Goal: Information Seeking & Learning: Check status

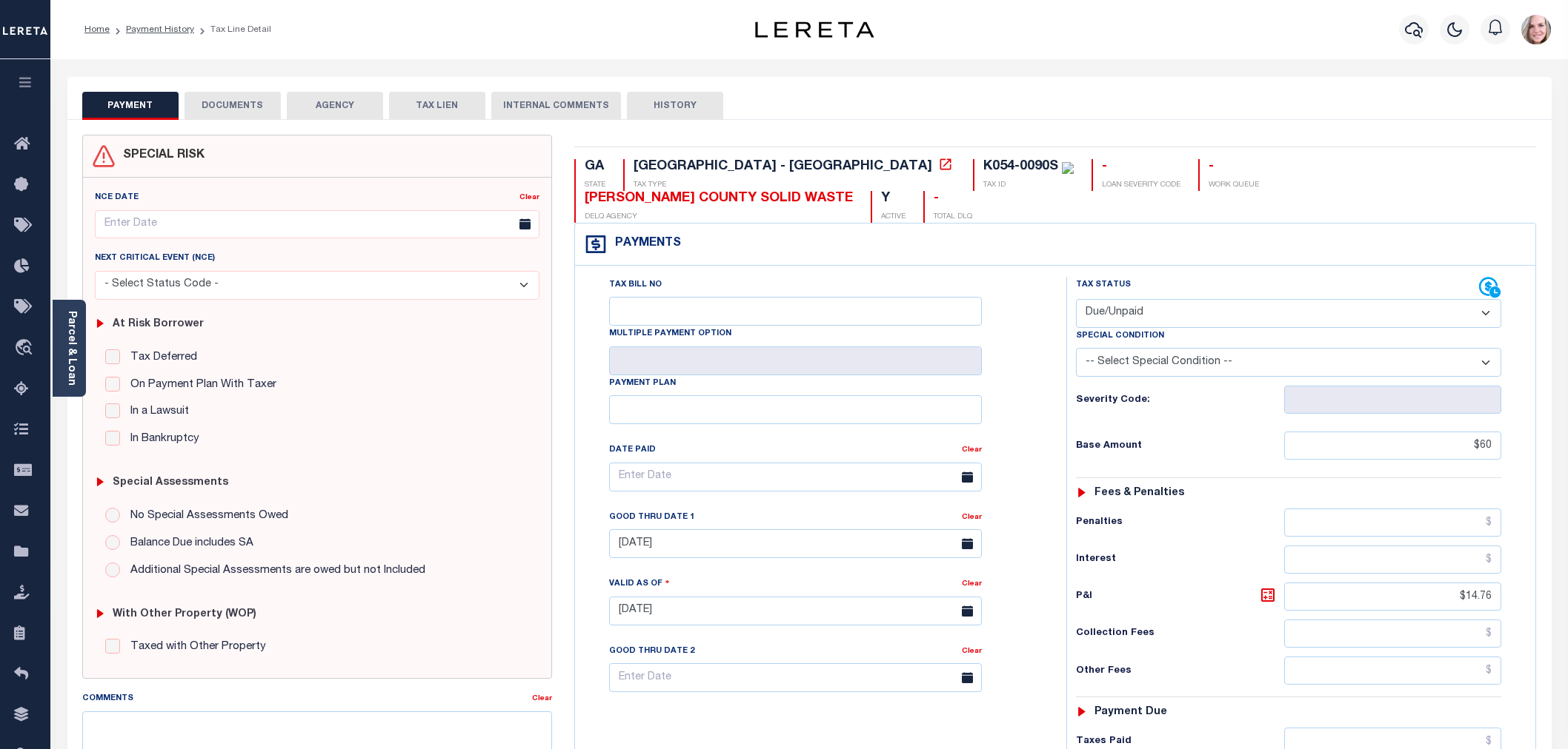
select select "DUE"
click at [160, 31] on link "Payment History" at bounding box center [160, 29] width 68 height 9
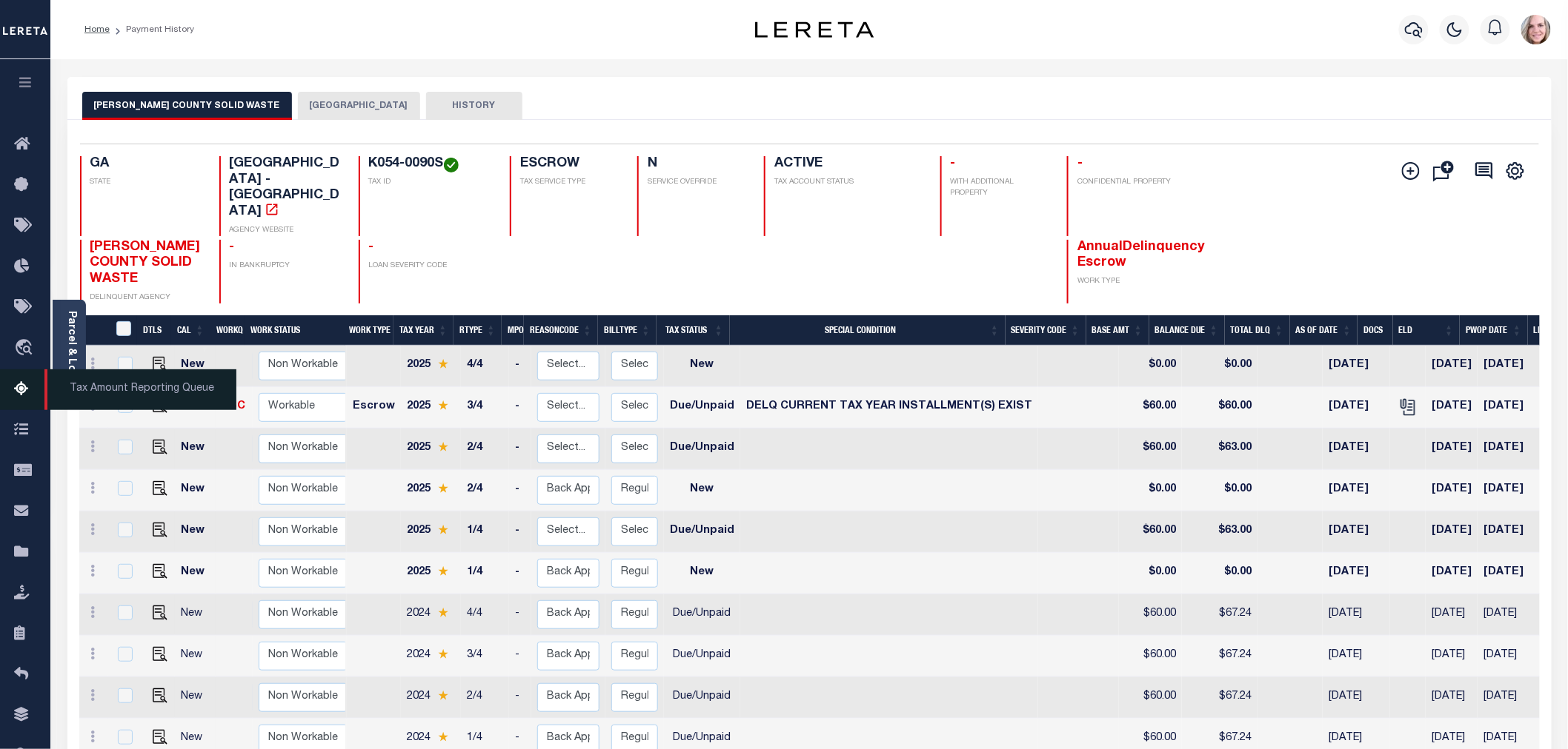
click at [104, 380] on span "Tax Amount Reporting Queue" at bounding box center [140, 390] width 192 height 41
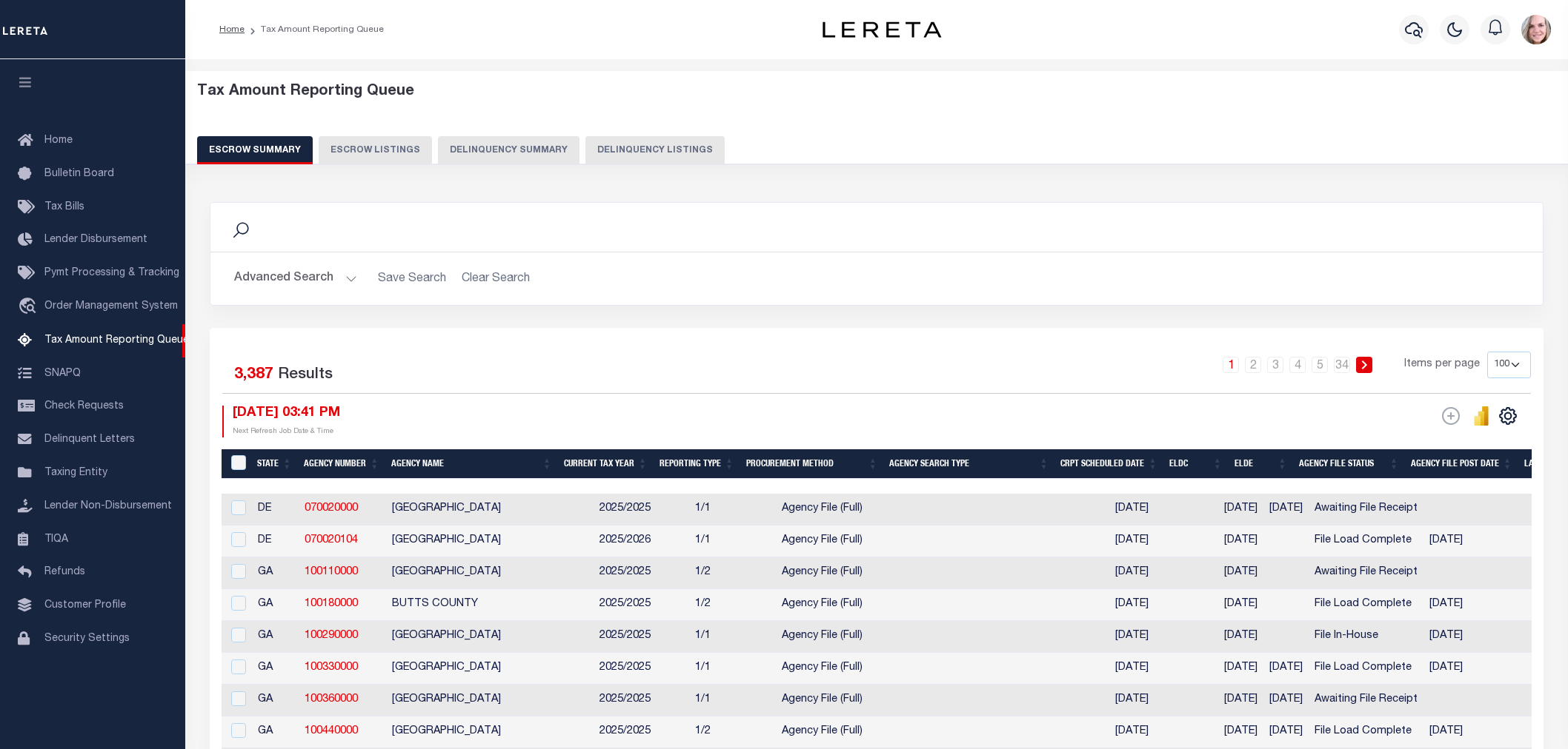
select select "100"
click at [297, 284] on button "Advanced Search" at bounding box center [295, 279] width 123 height 29
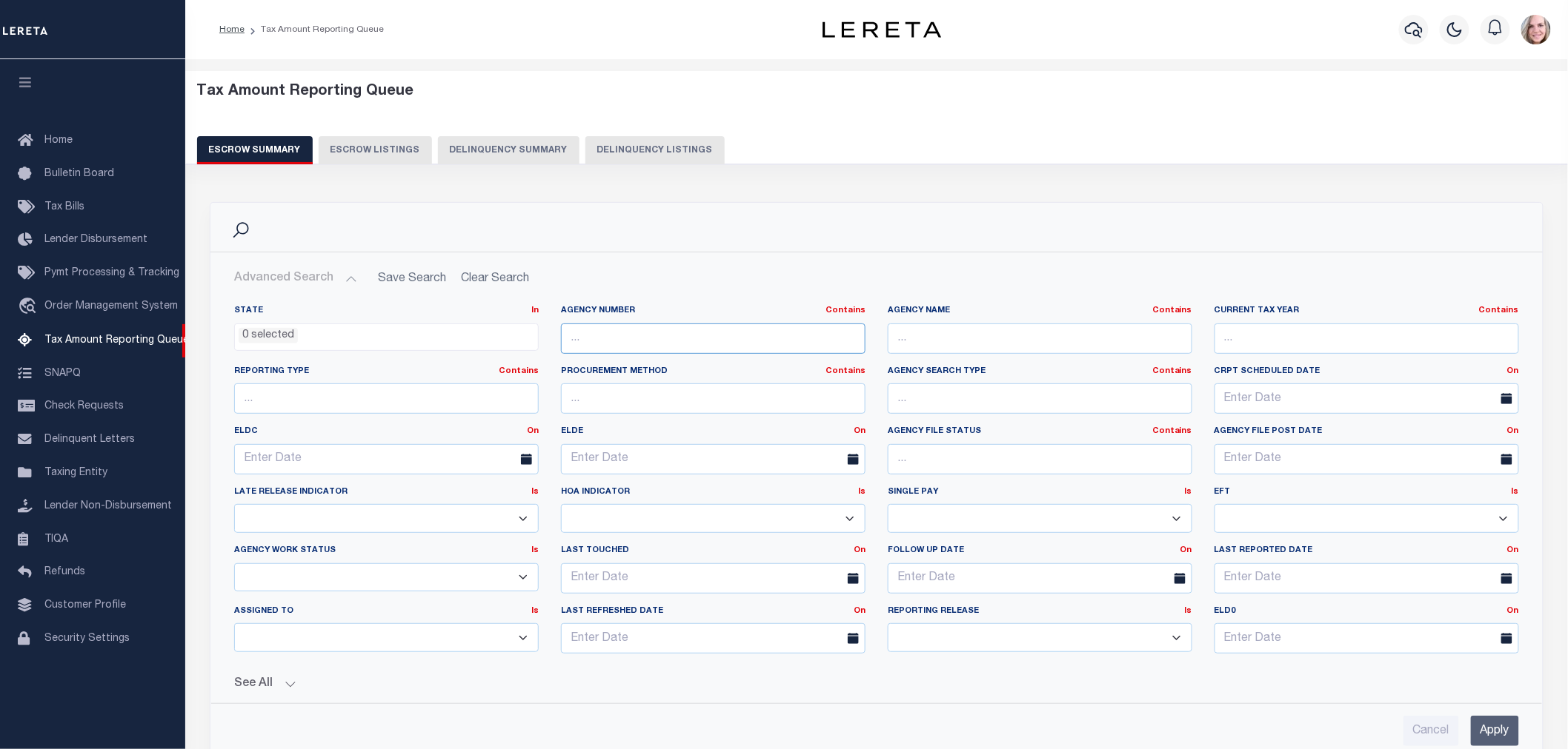
click at [701, 331] on input "text" at bounding box center [714, 339] width 305 height 30
paste input "370660601"
type input "370660601"
click at [1487, 736] on input "Apply" at bounding box center [1494, 731] width 48 height 30
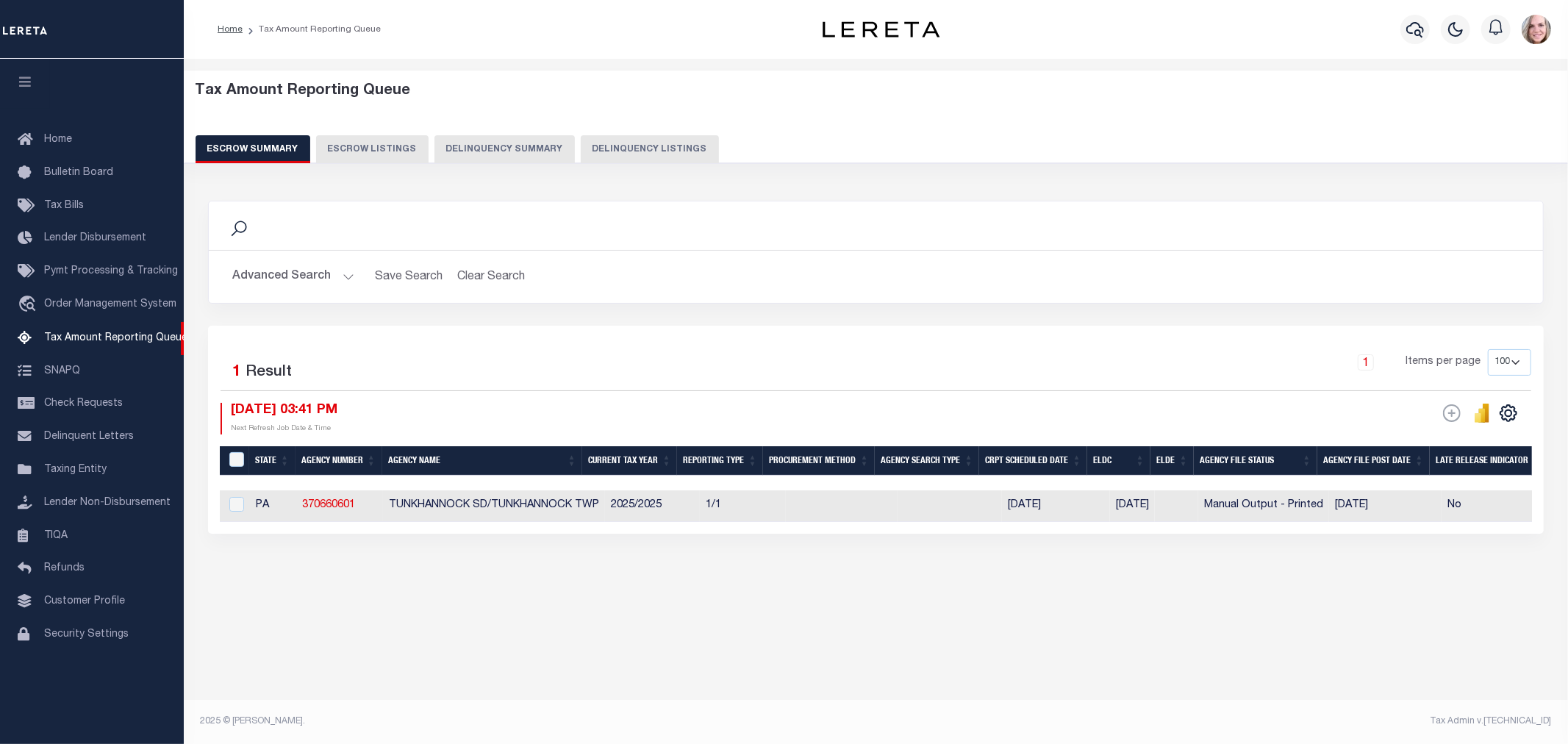
scroll to position [0, 652]
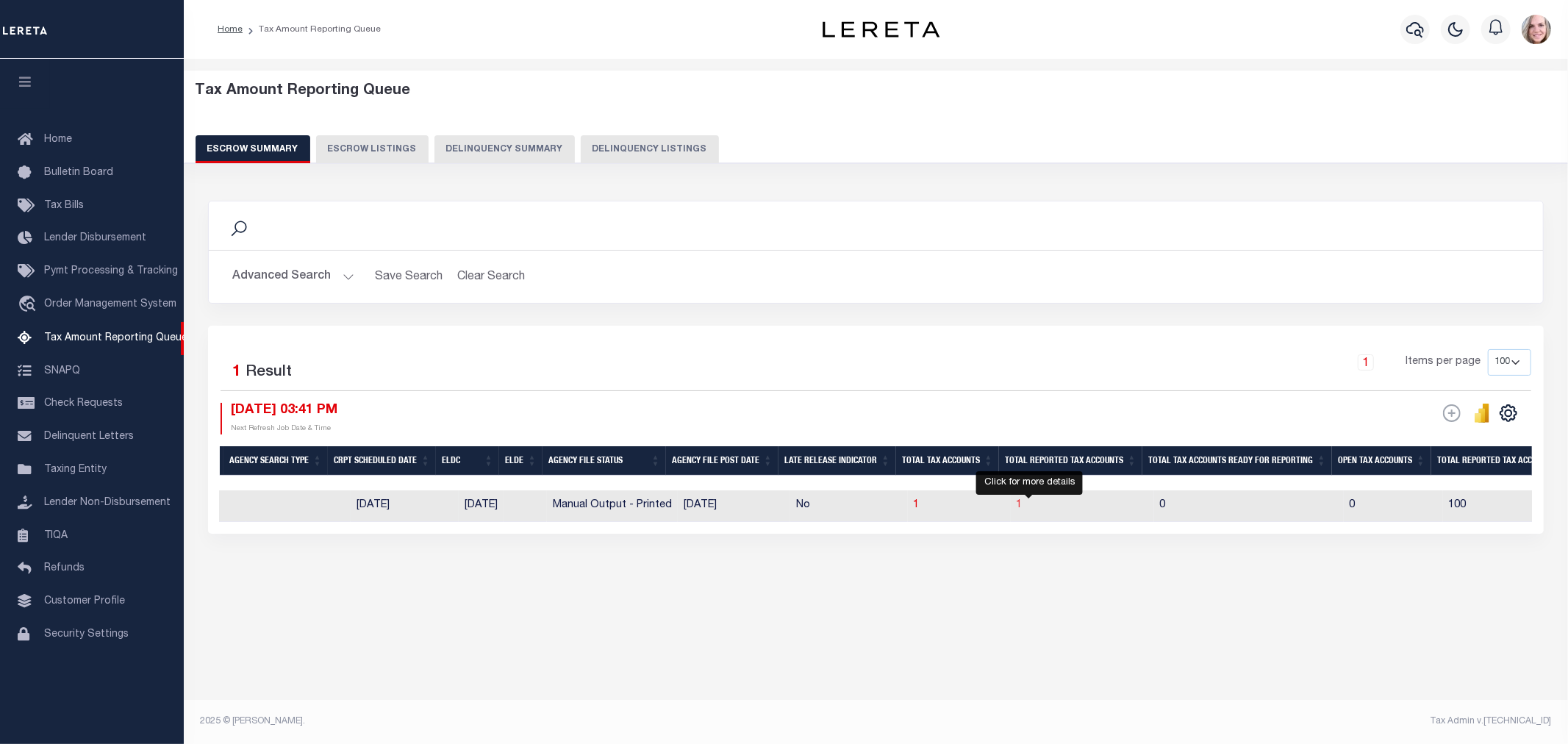
click at [1022, 505] on span "1" at bounding box center [1020, 504] width 6 height 10
select select "100"
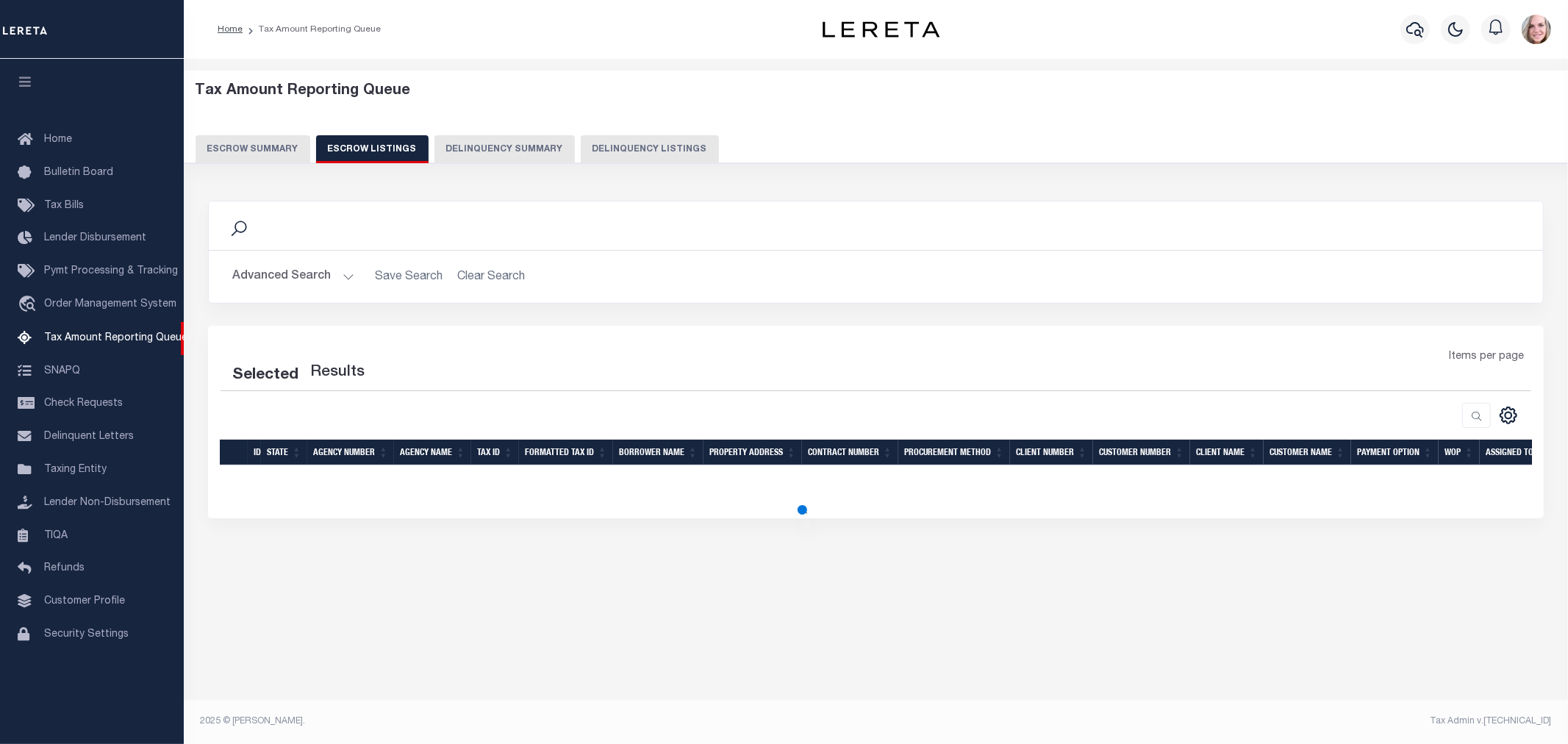
select select "100"
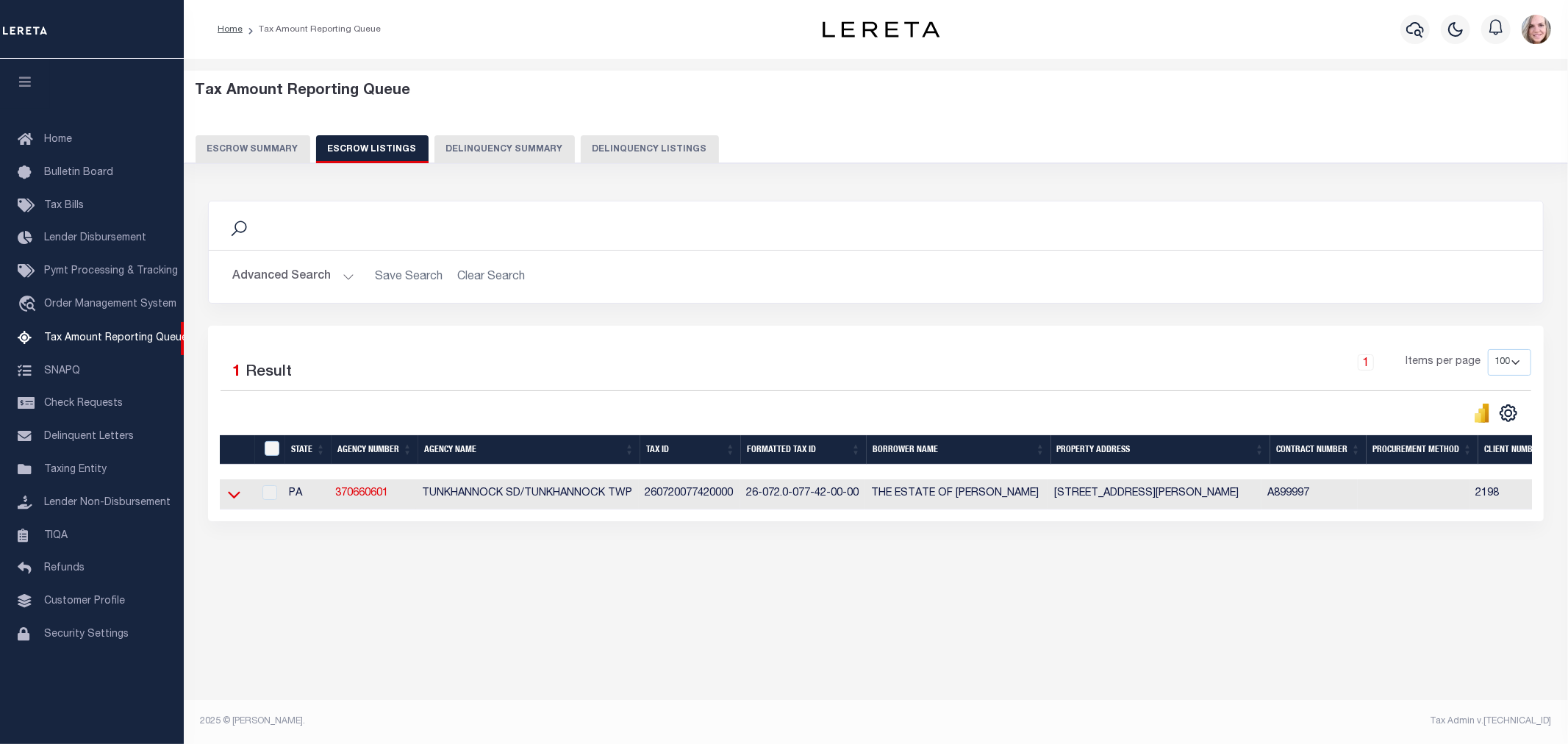
click at [234, 500] on icon at bounding box center [234, 496] width 12 height 8
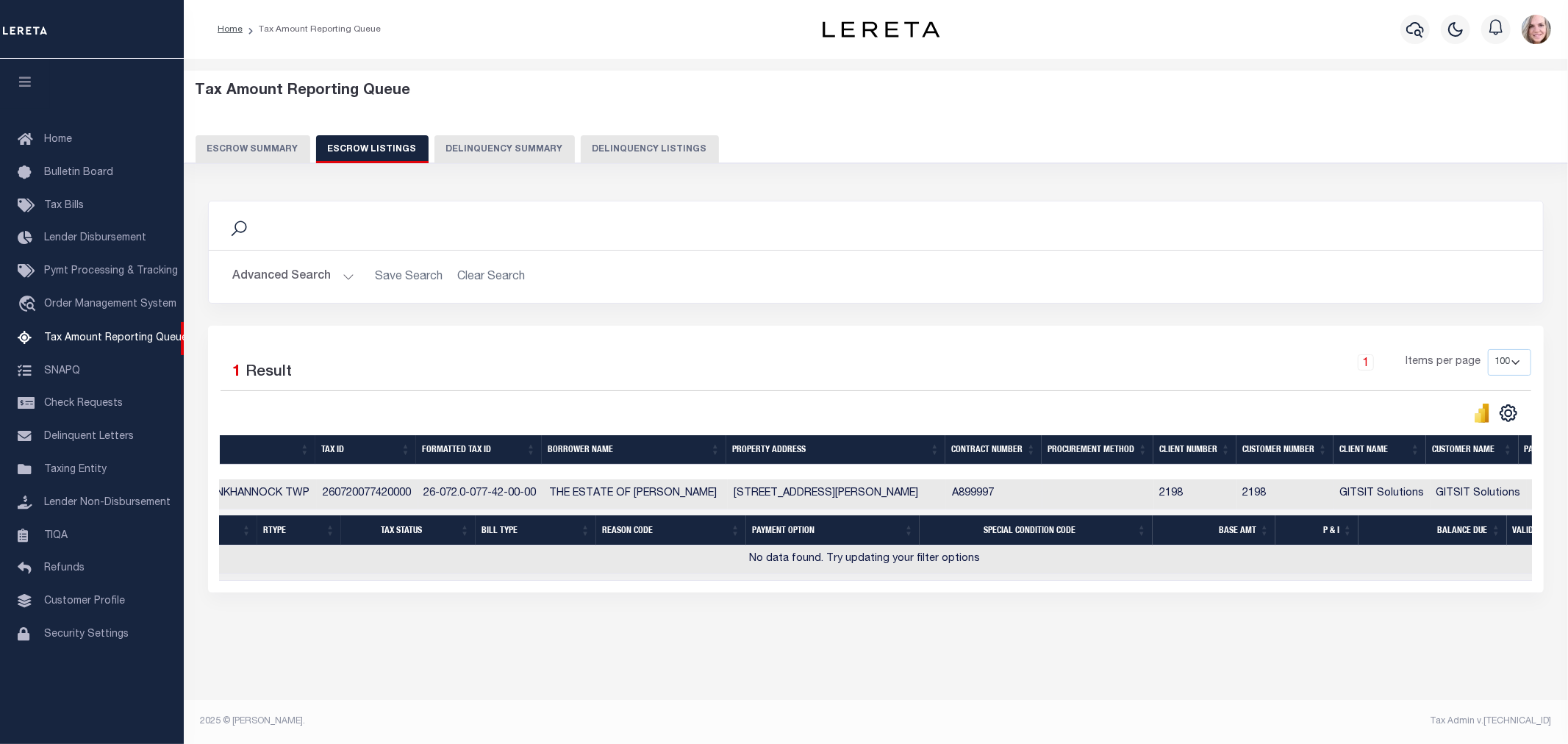
scroll to position [0, 0]
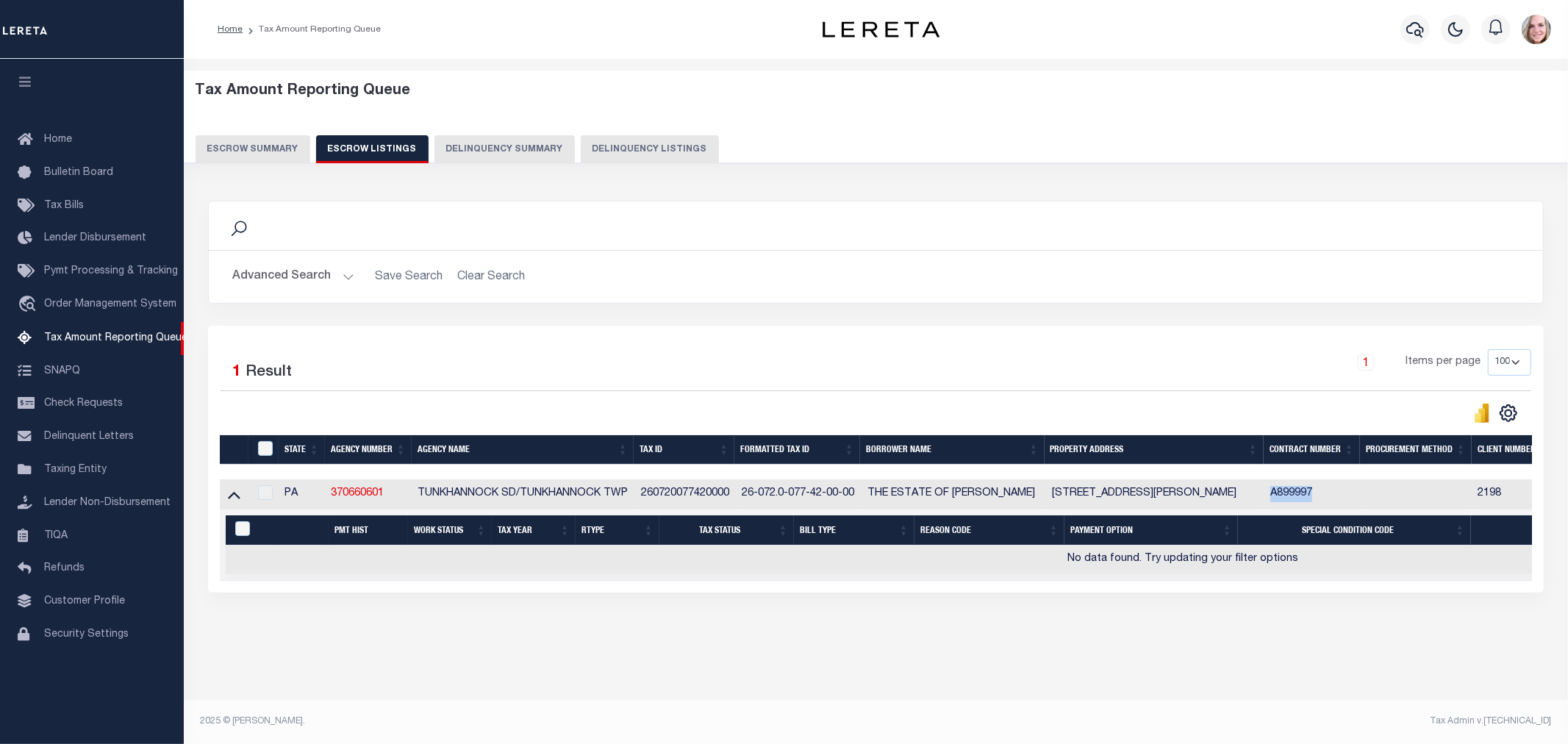
drag, startPoint x: 1321, startPoint y: 499, endPoint x: 1278, endPoint y: 504, distance: 43.3
click at [1278, 504] on td "A899997" at bounding box center [1313, 494] width 97 height 30
copy td "A899997"
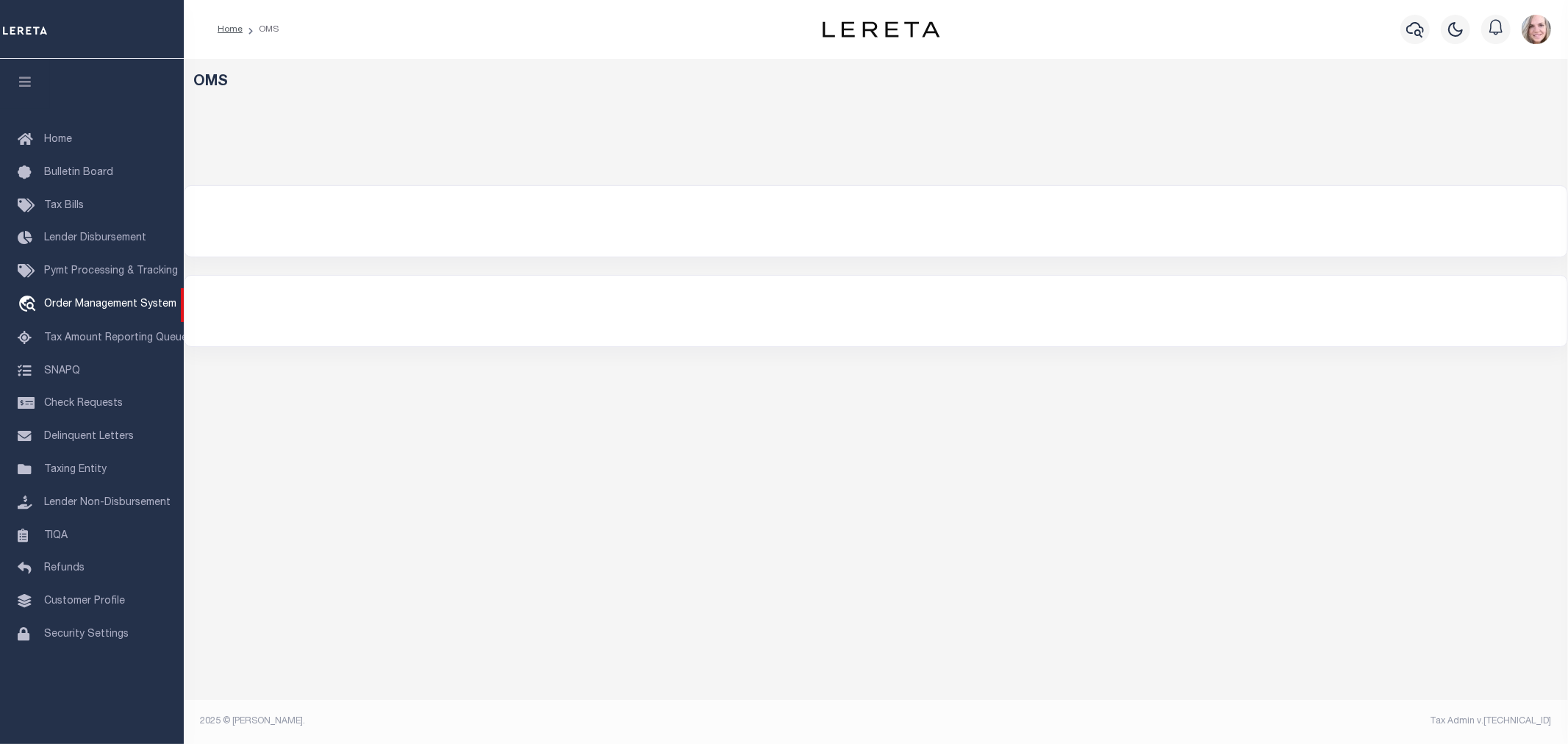
select select "200"
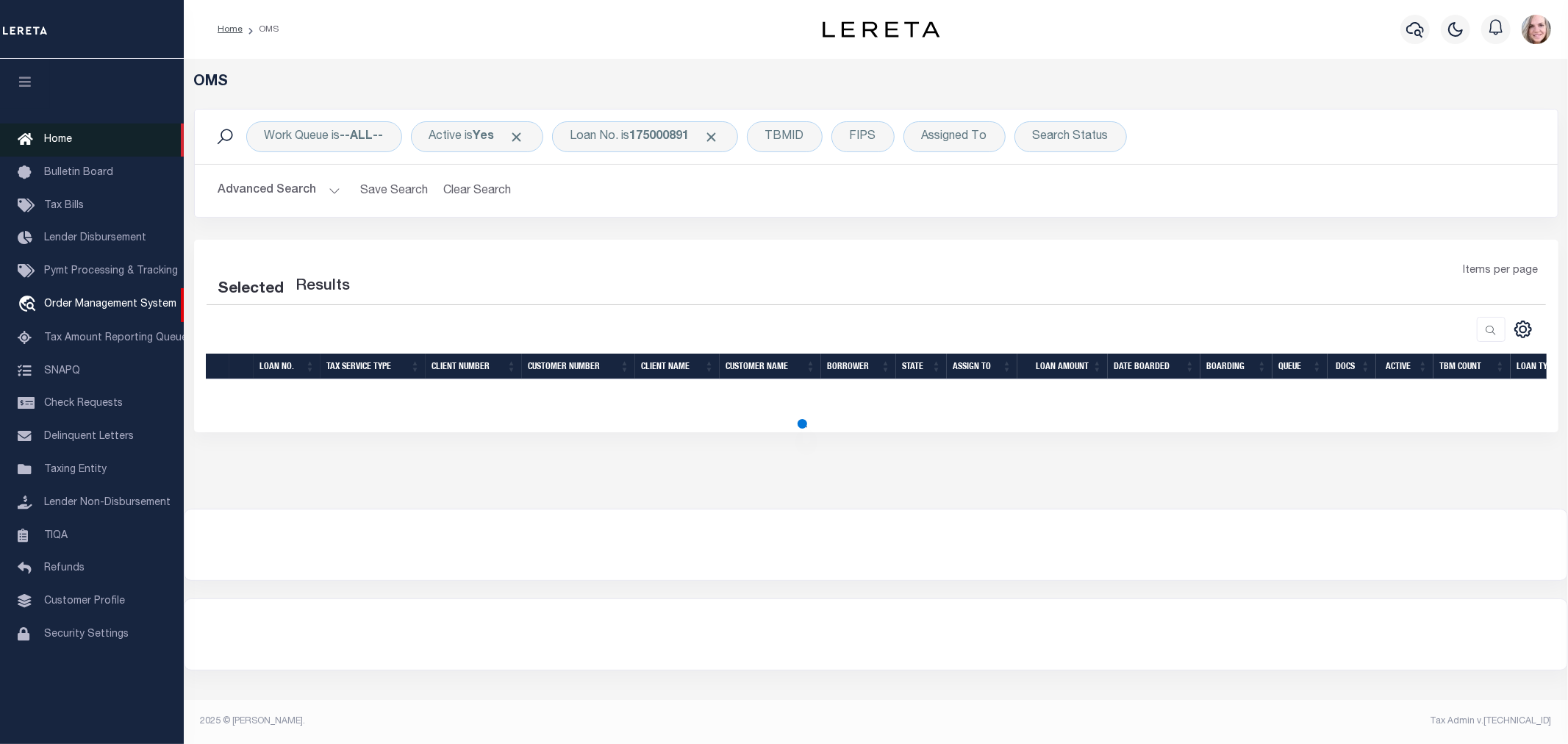
select select "200"
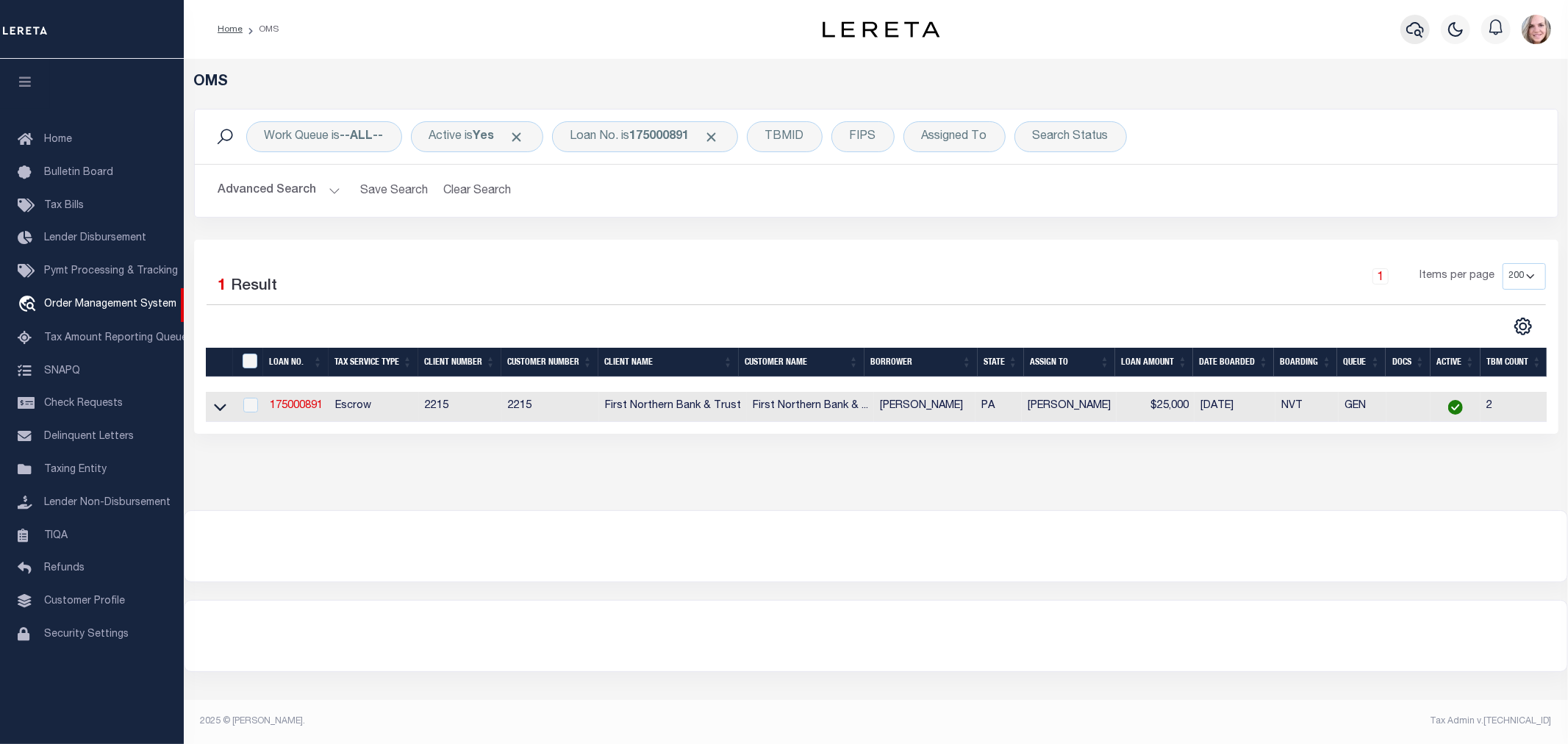
click at [1408, 28] on icon "button" at bounding box center [1415, 29] width 18 height 18
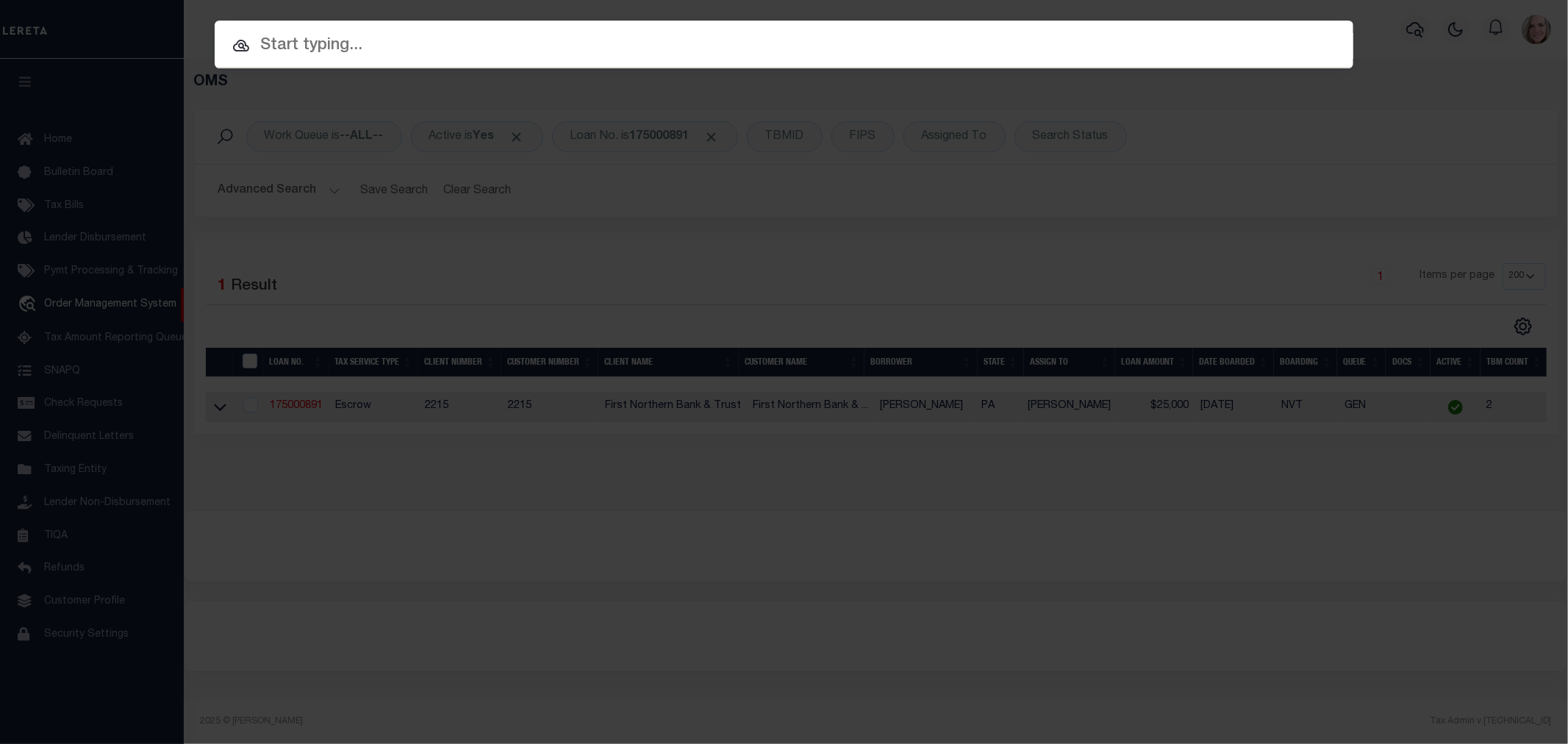
paste input "A899997"
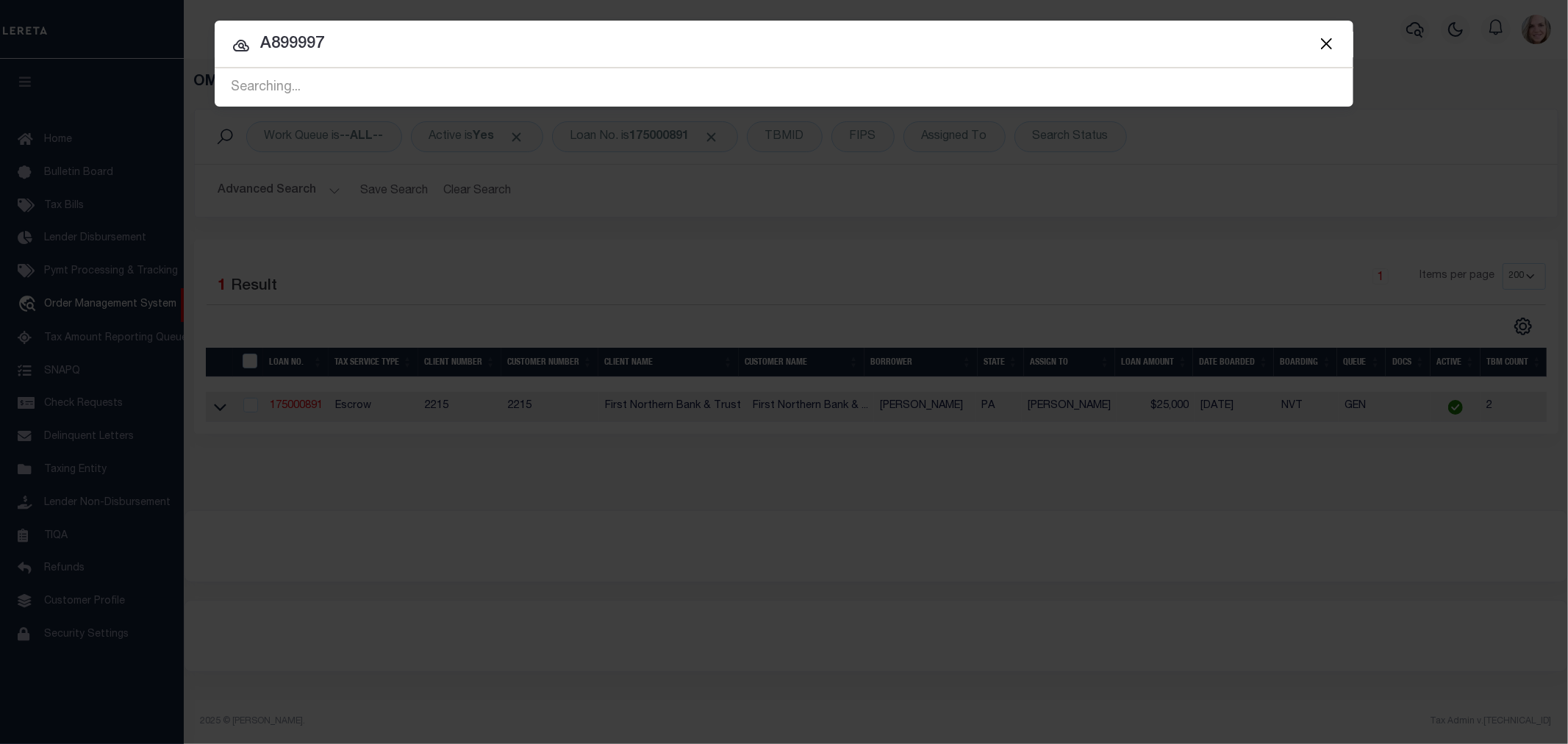
type input "A899997"
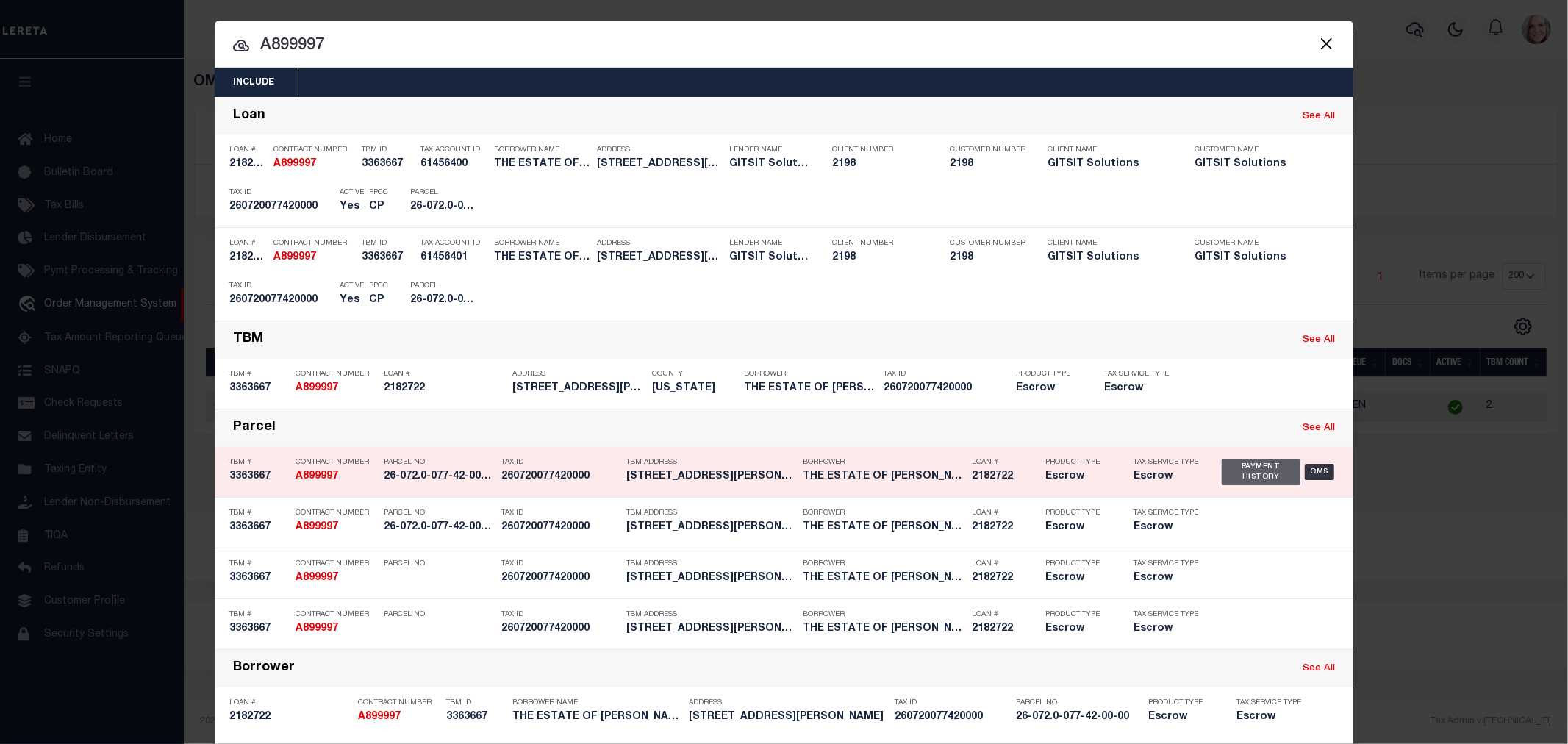
click at [1242, 473] on div "Payment History" at bounding box center [1261, 473] width 79 height 26
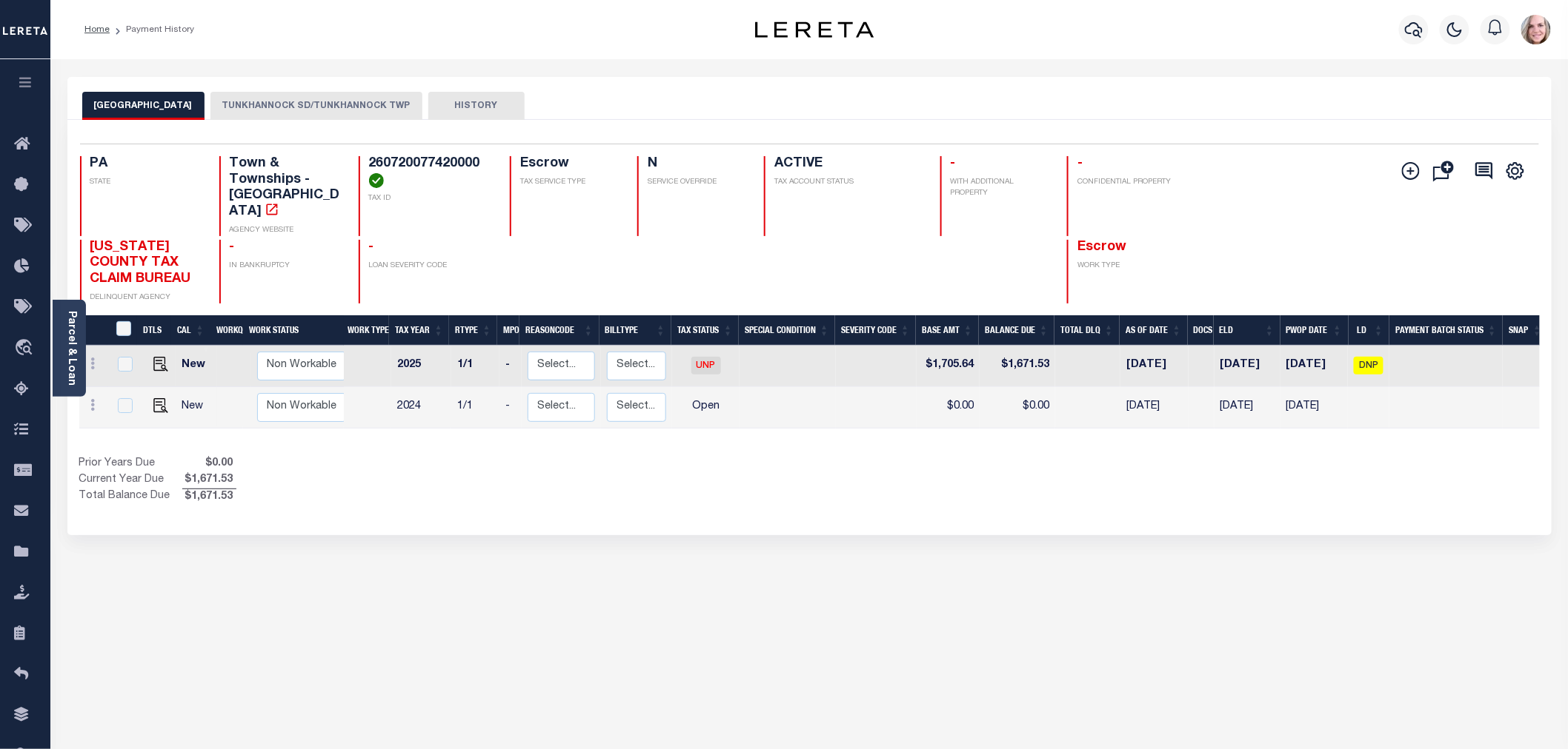
click at [282, 110] on button "TUNKHANNOCK SD/TUNKHANNOCK TWP" at bounding box center [316, 106] width 212 height 28
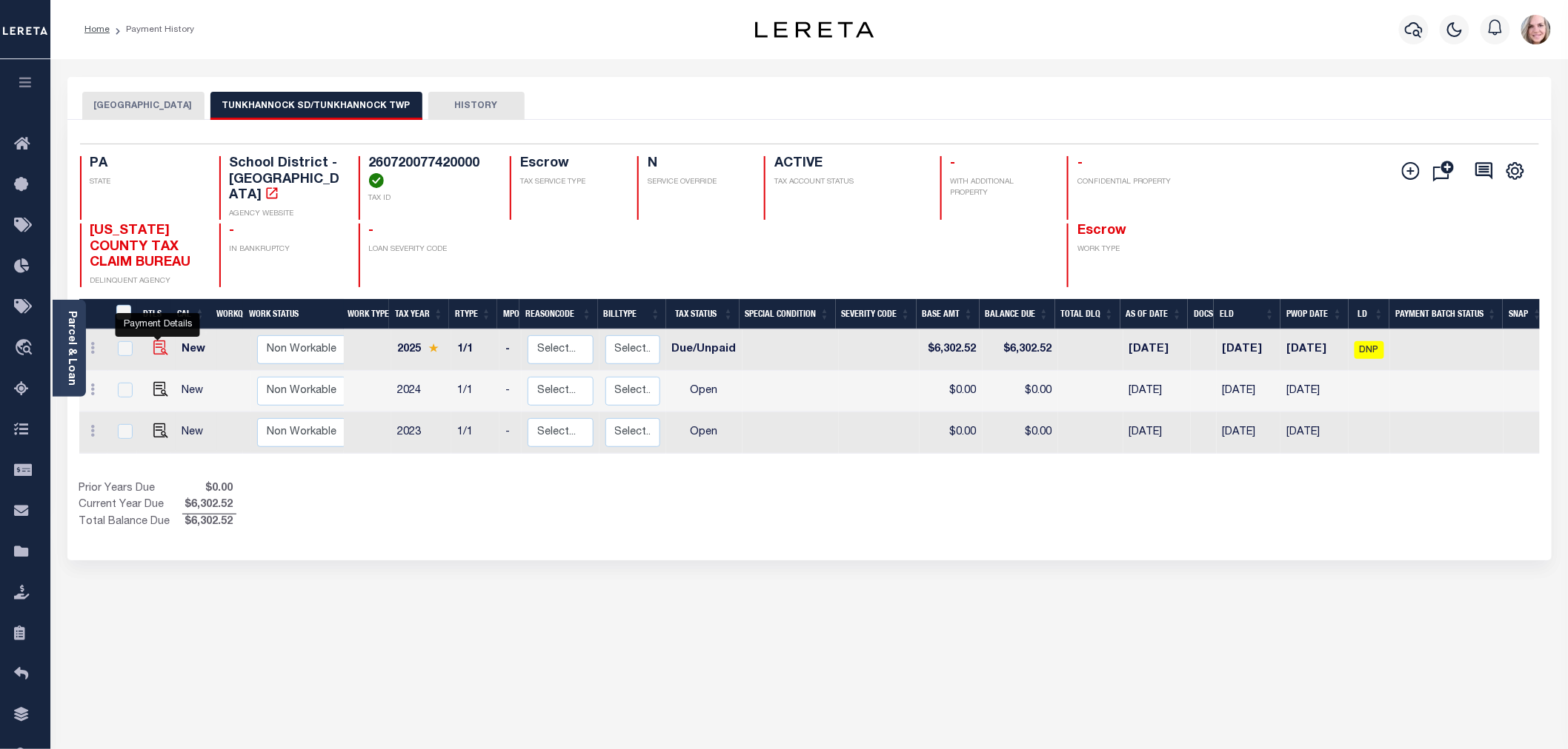
click at [153, 340] on img "" at bounding box center [161, 348] width 15 height 15
checkbox input "true"
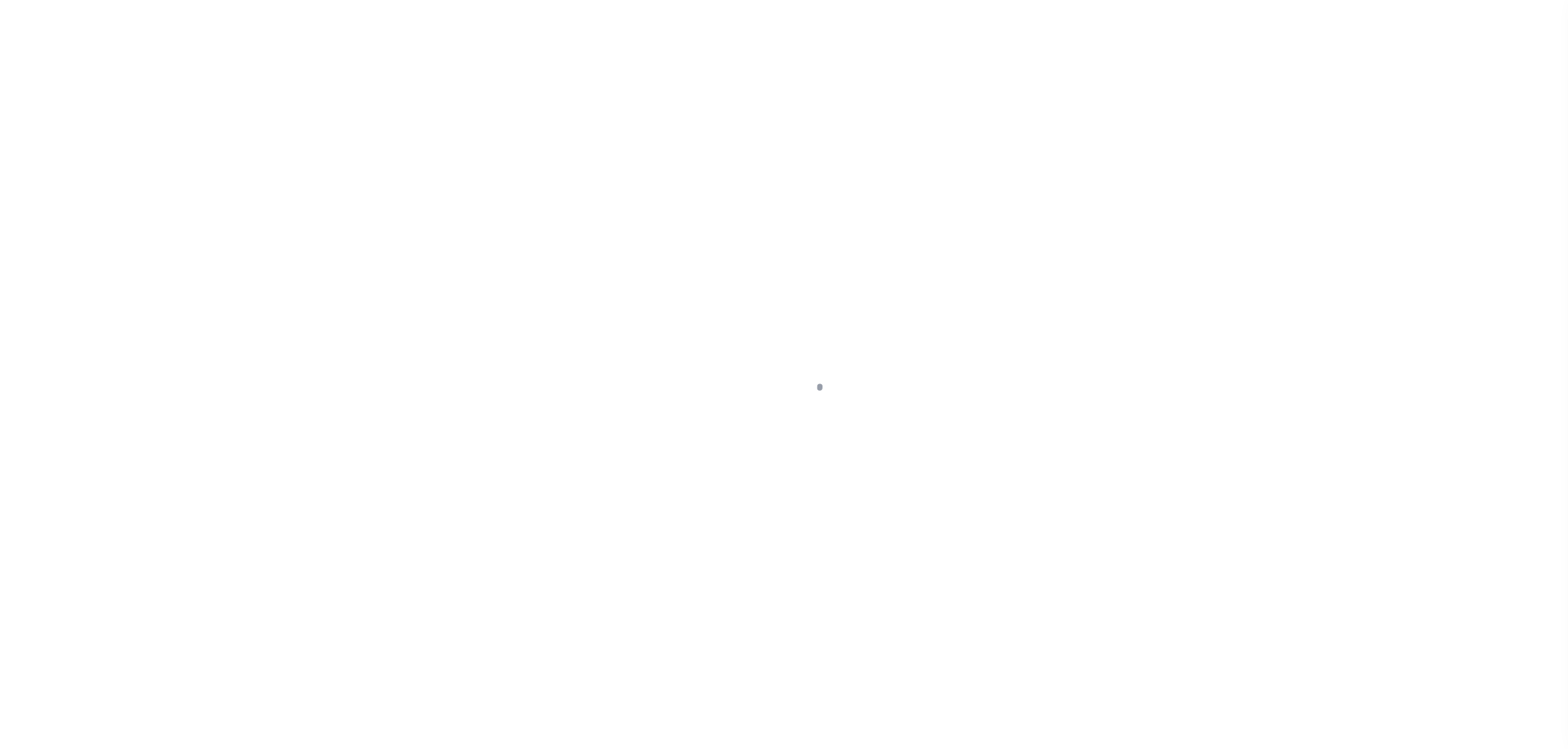
select select "DUE"
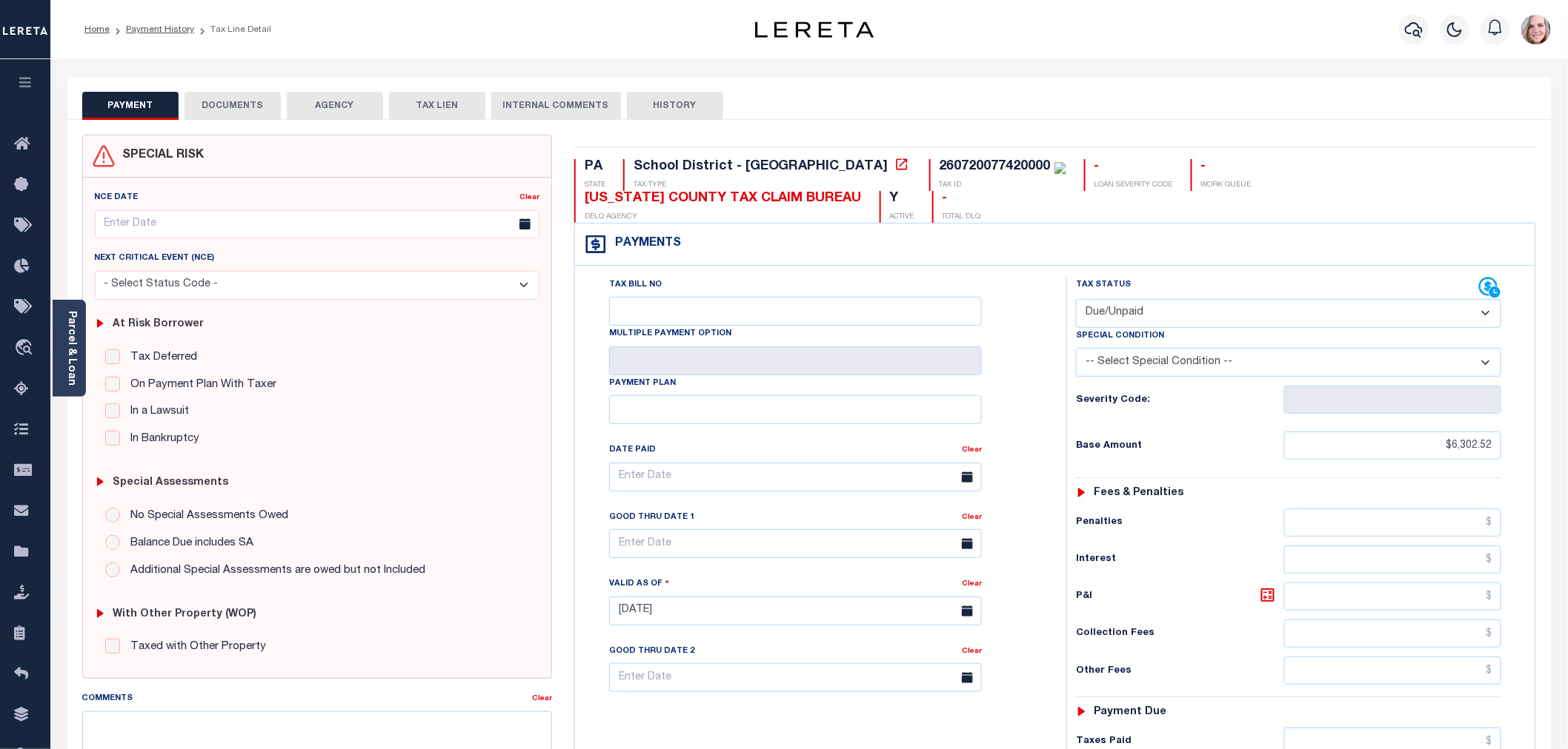
click at [656, 108] on button "HISTORY" at bounding box center [675, 106] width 97 height 28
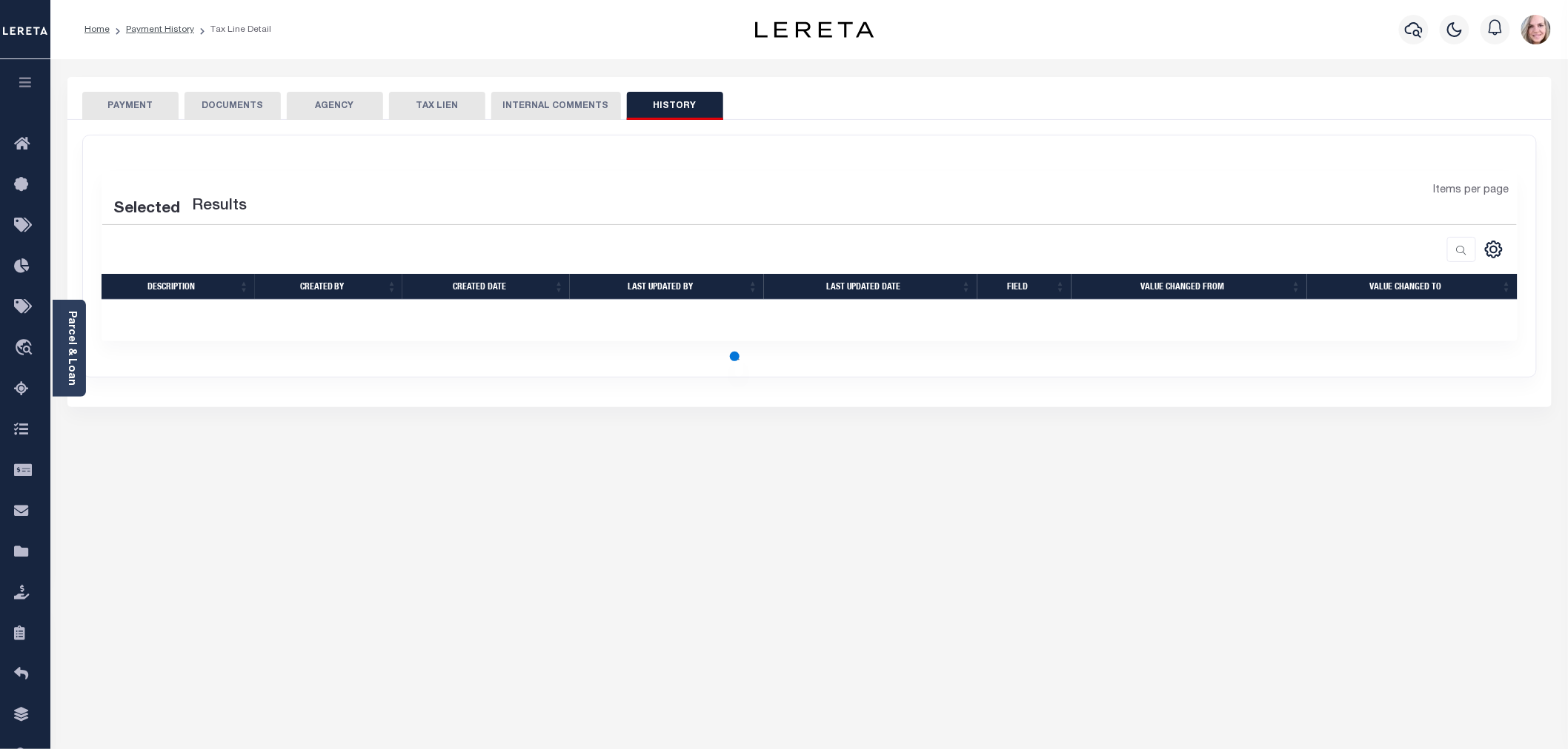
select select "50"
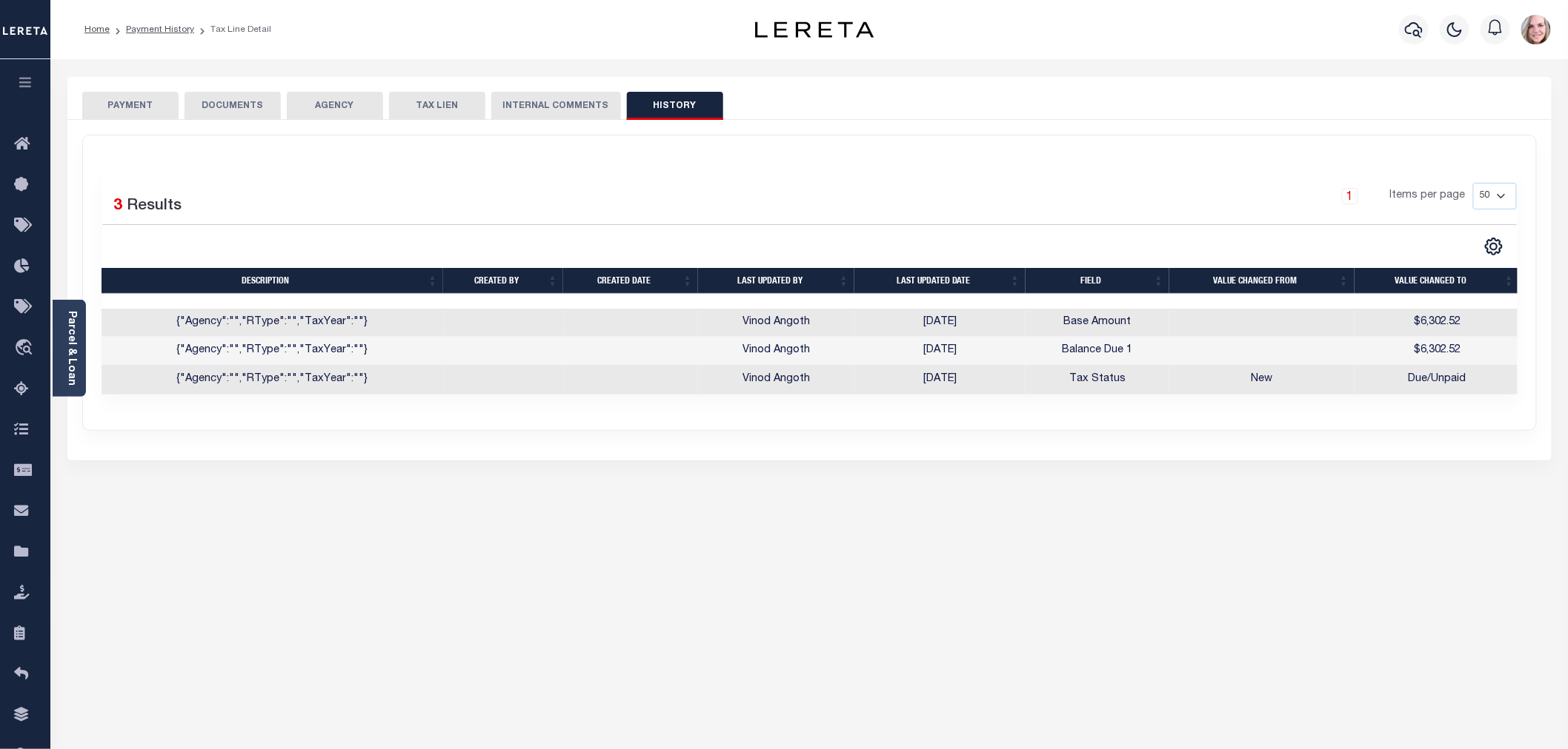
click at [573, 110] on button "INTERNAL COMMENTS" at bounding box center [555, 106] width 130 height 28
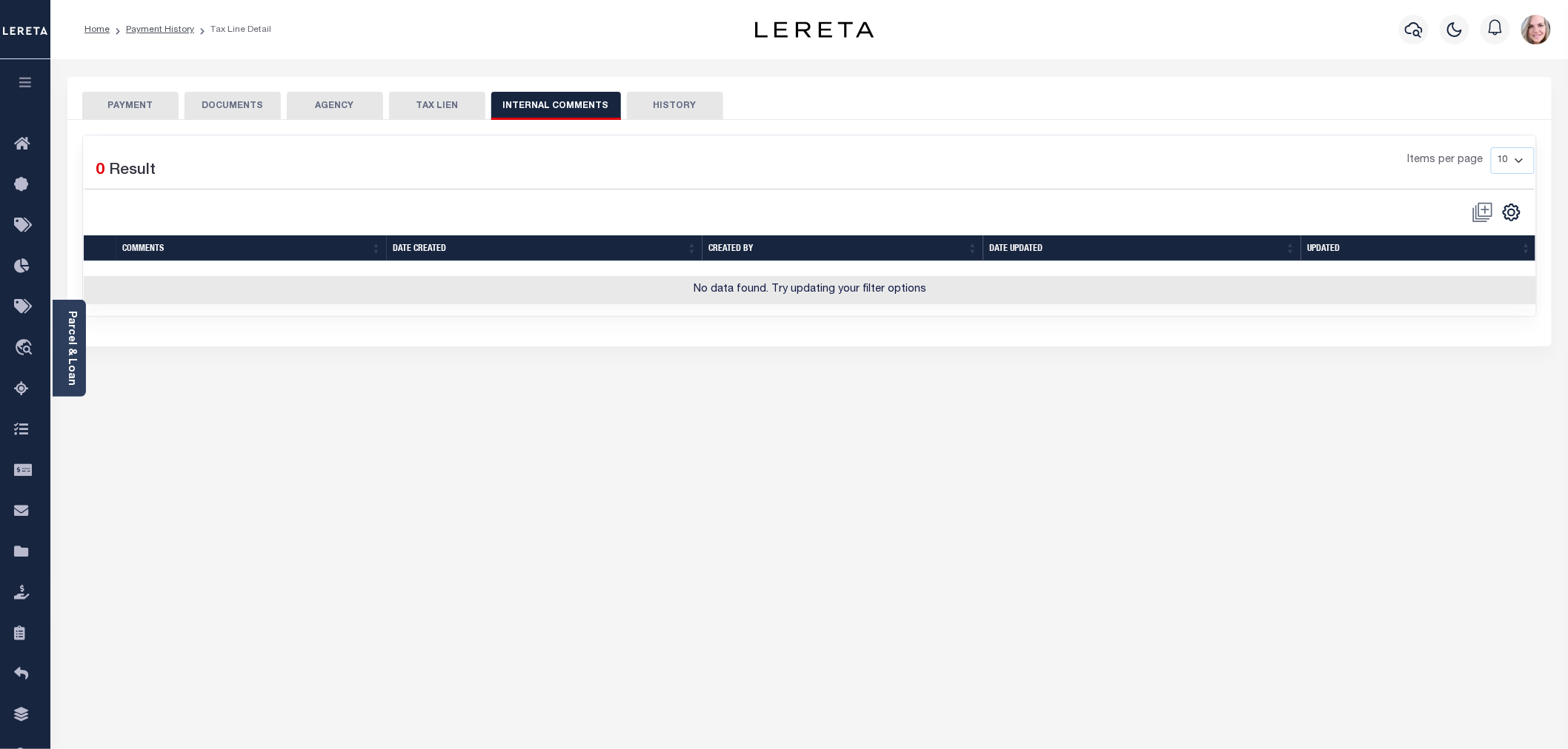
click at [643, 110] on button "HISTORY" at bounding box center [675, 106] width 97 height 28
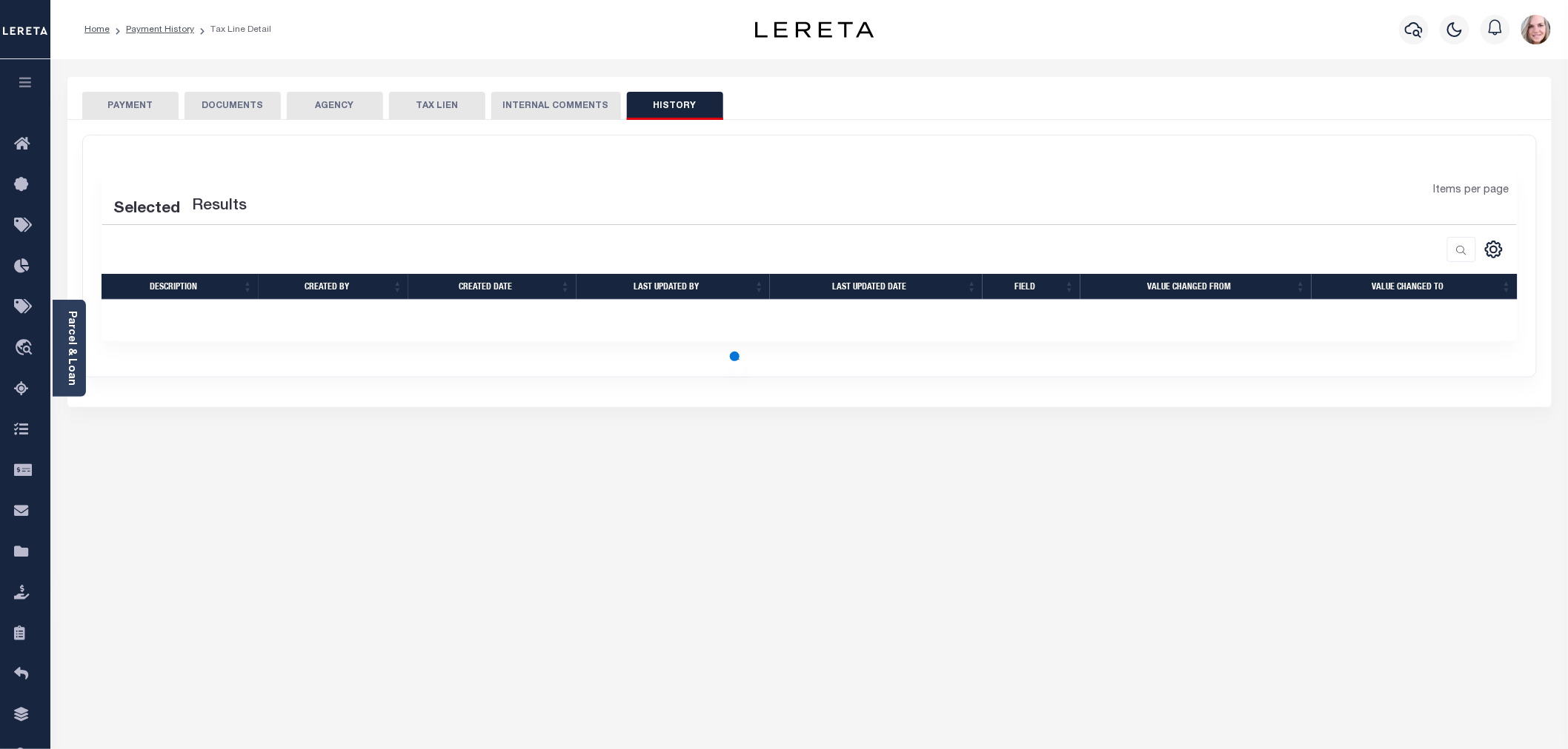
select select "50"
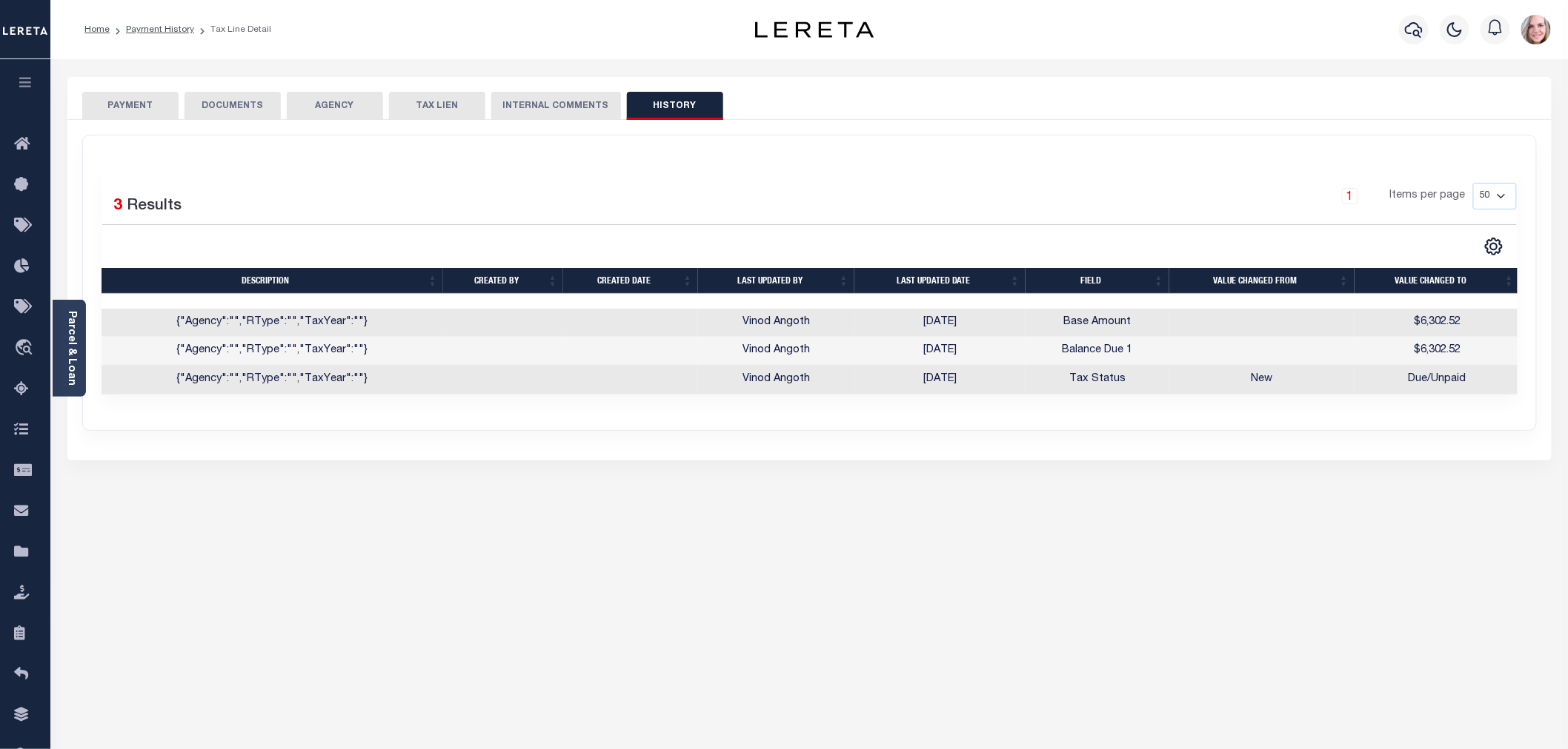
click at [128, 109] on button "PAYMENT" at bounding box center [131, 106] width 97 height 28
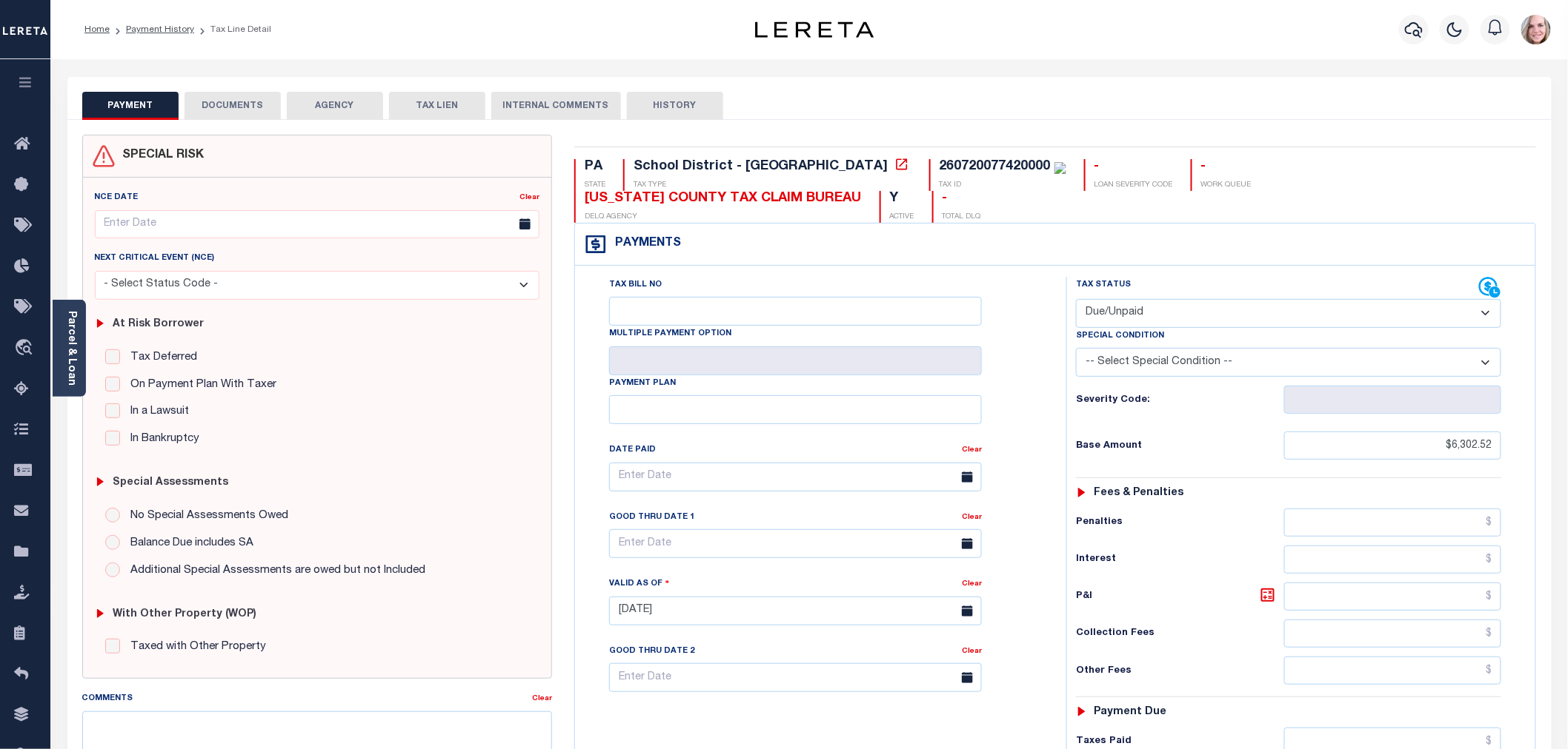
click at [170, 35] on li "Payment History" at bounding box center [151, 29] width 84 height 13
click at [168, 29] on link "Payment History" at bounding box center [160, 29] width 68 height 9
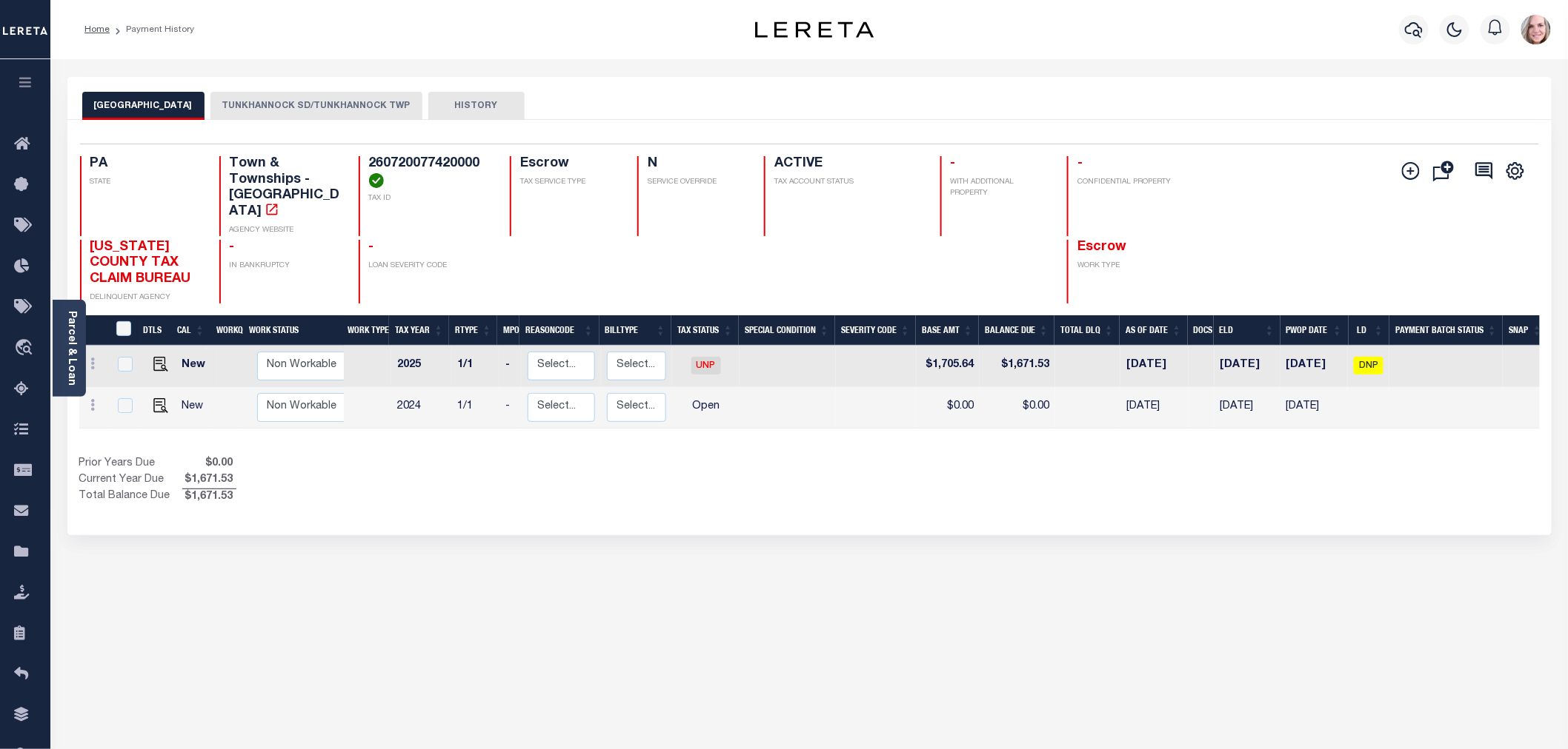
click at [513, 95] on button "HISTORY" at bounding box center [477, 106] width 97 height 28
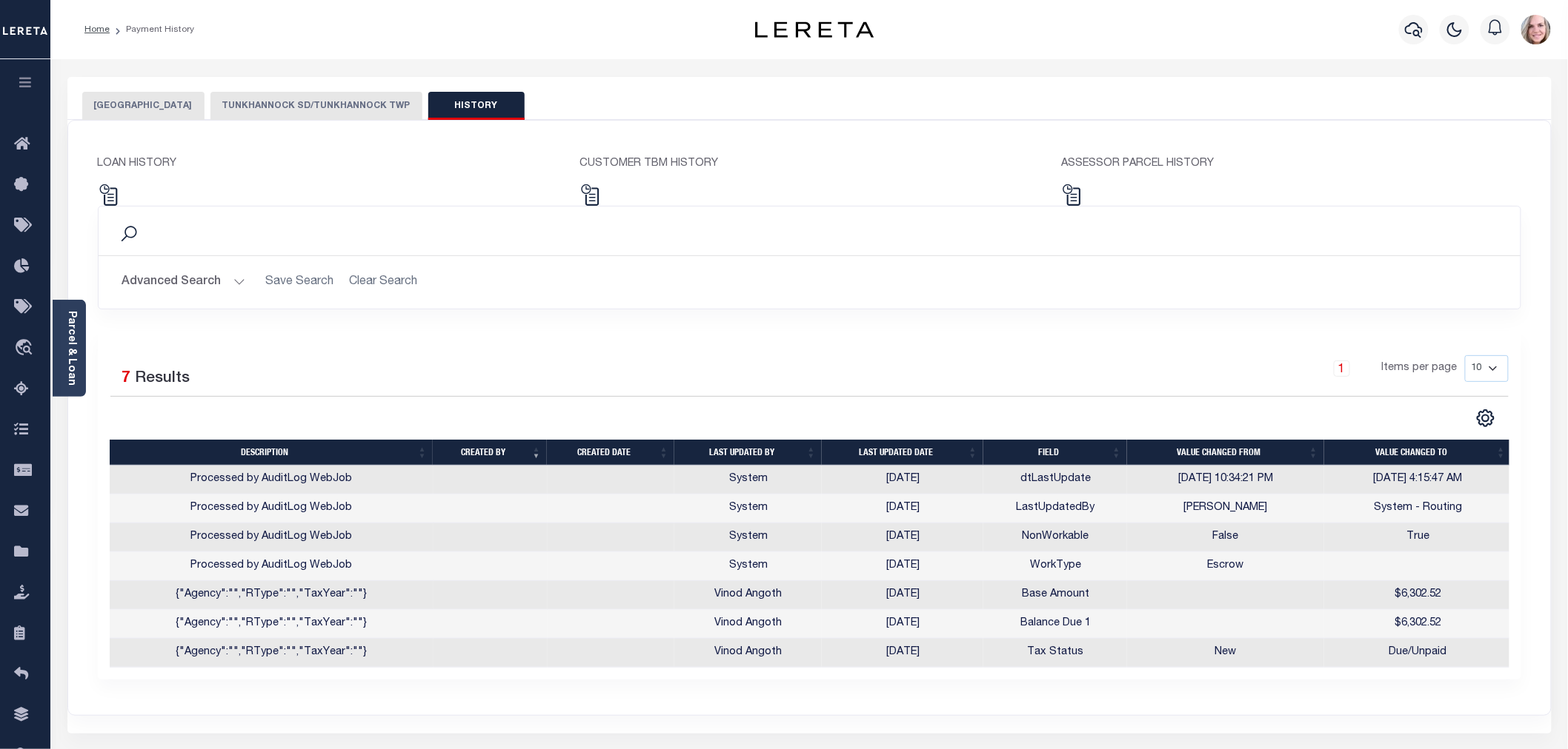
scroll to position [0, 2]
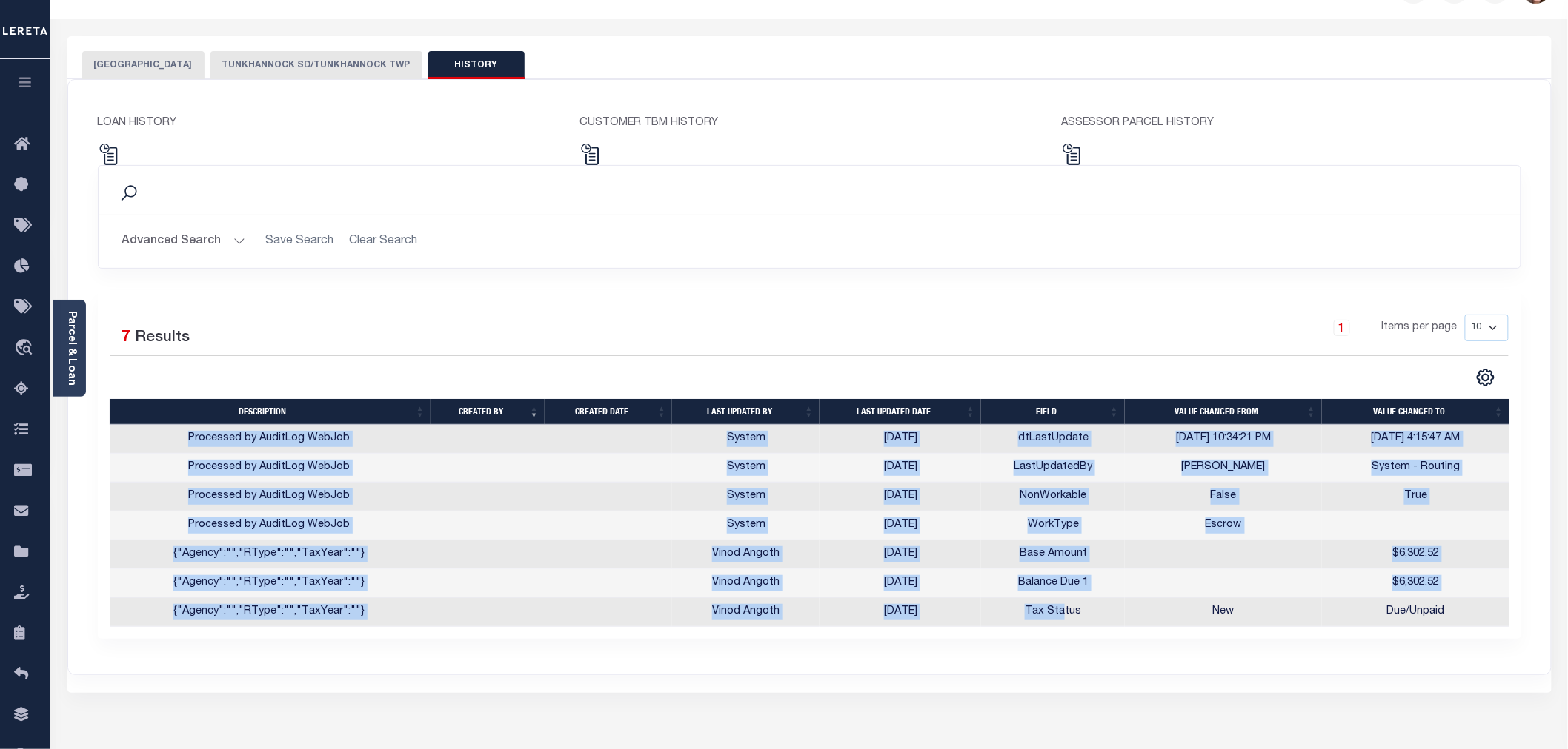
drag, startPoint x: 1062, startPoint y: 669, endPoint x: 625, endPoint y: 742, distance: 443.1
click at [625, 742] on div "[GEOGRAPHIC_DATA] [GEOGRAPHIC_DATA] SD/[GEOGRAPHIC_DATA] TWP HISTORY Selected 2" at bounding box center [810, 462] width 1506 height 851
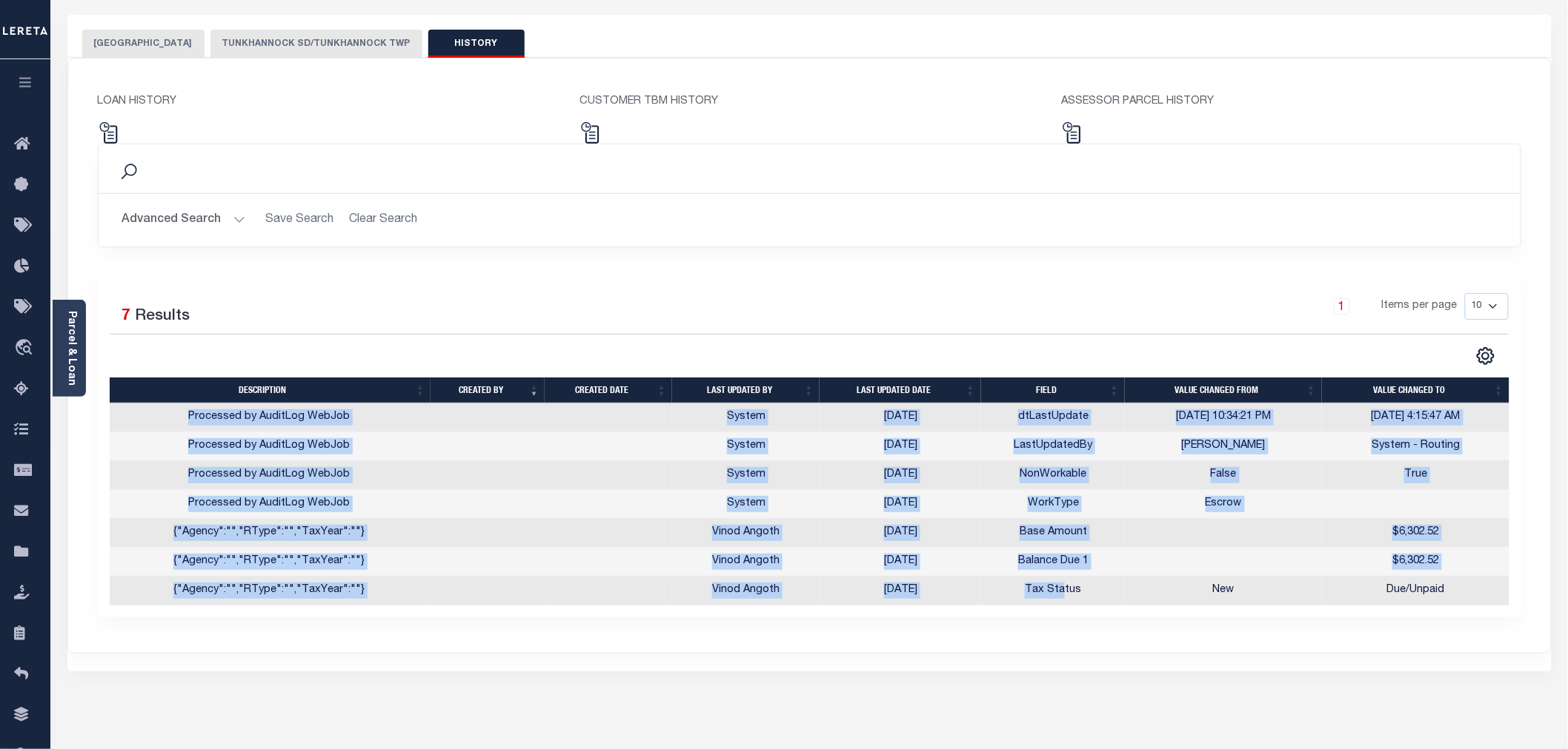
click at [339, 669] on div "Selected 2 Results 1 Items per page 25 50 100 PA STATE TAX ID N" at bounding box center [809, 364] width 1484 height 614
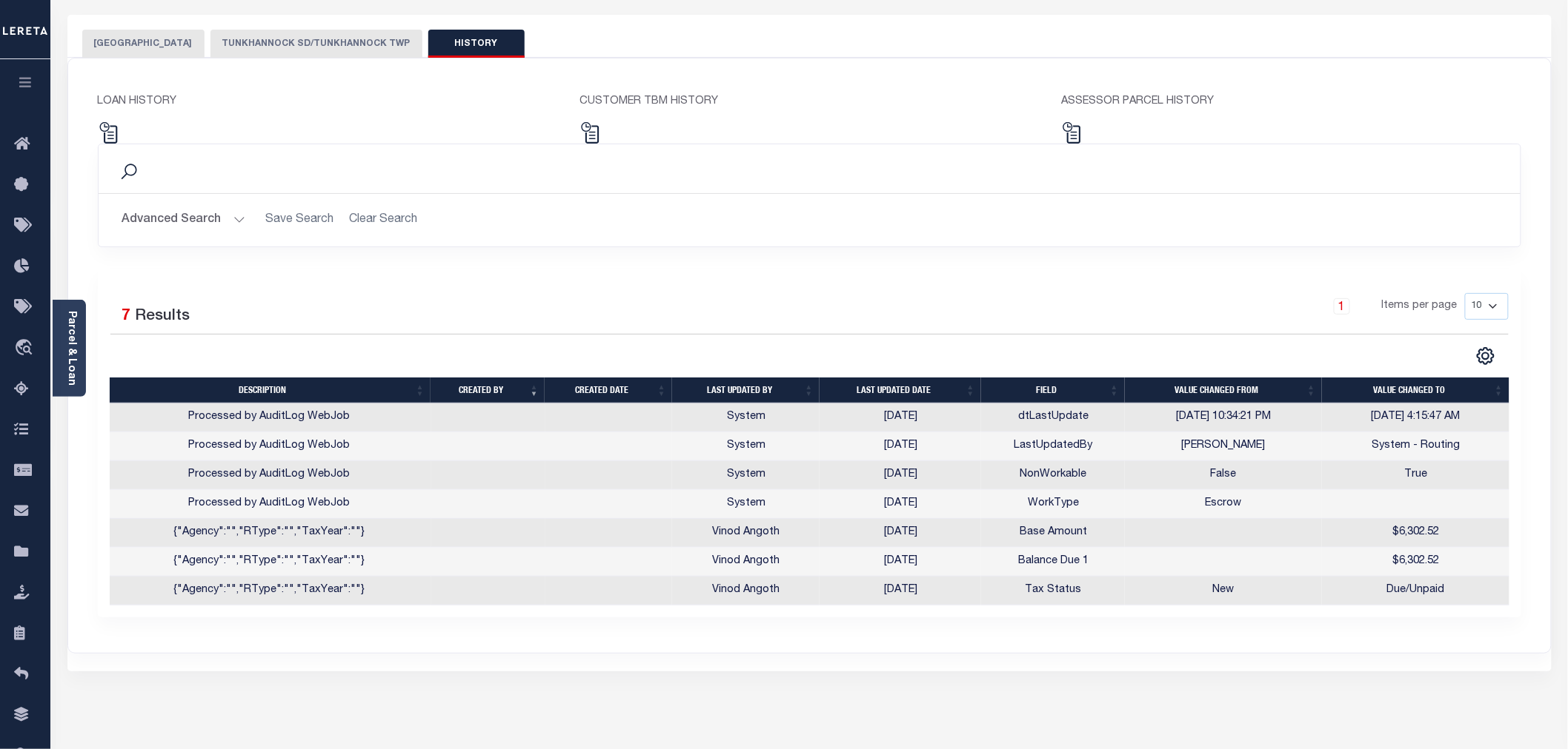
click at [1389, 653] on div "LOAN HISTORY CUSTOMER TBM HISTORY ASSESSOR PARCEL HISTORY Search Save Search Is" at bounding box center [809, 356] width 1483 height 595
